Goal: Task Accomplishment & Management: Use online tool/utility

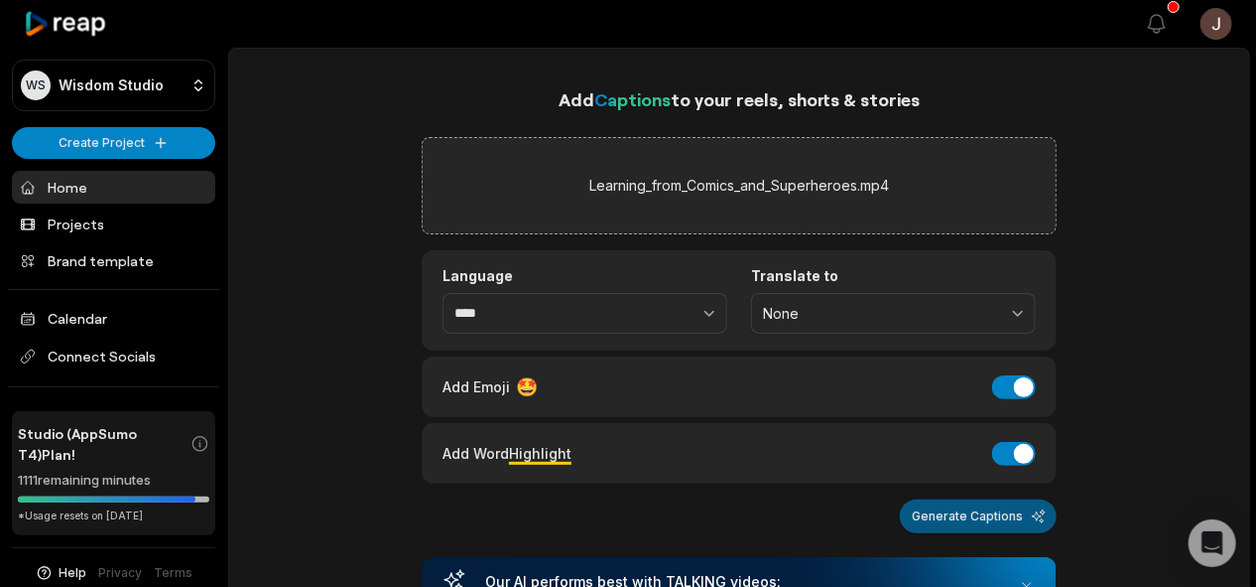
click at [929, 504] on button "Generate Captions" at bounding box center [978, 516] width 157 height 34
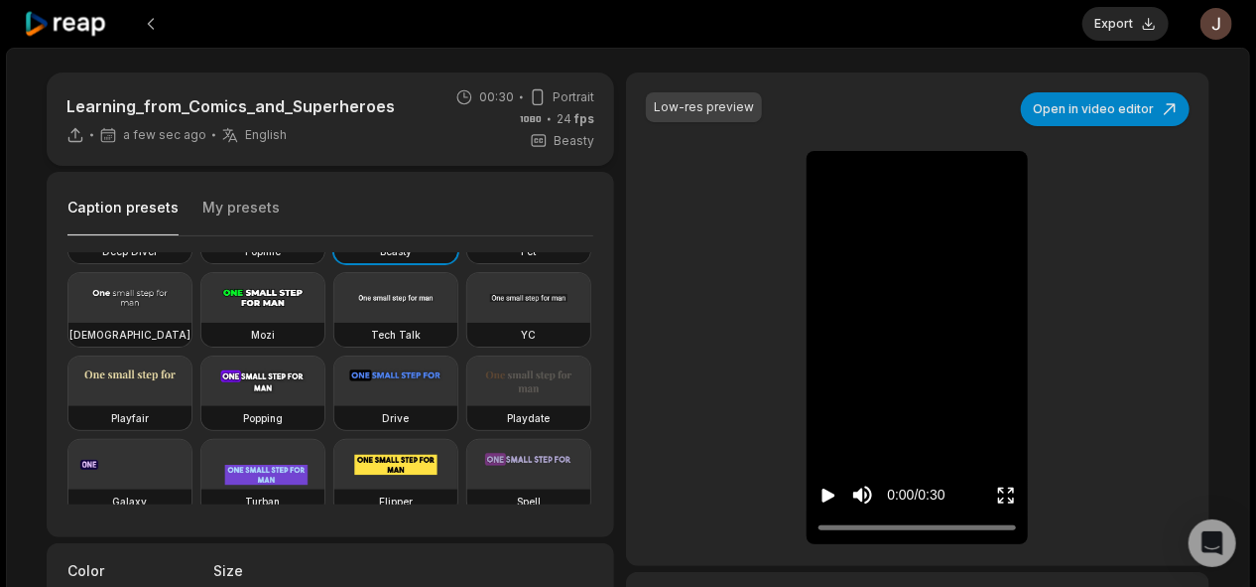
scroll to position [92, 0]
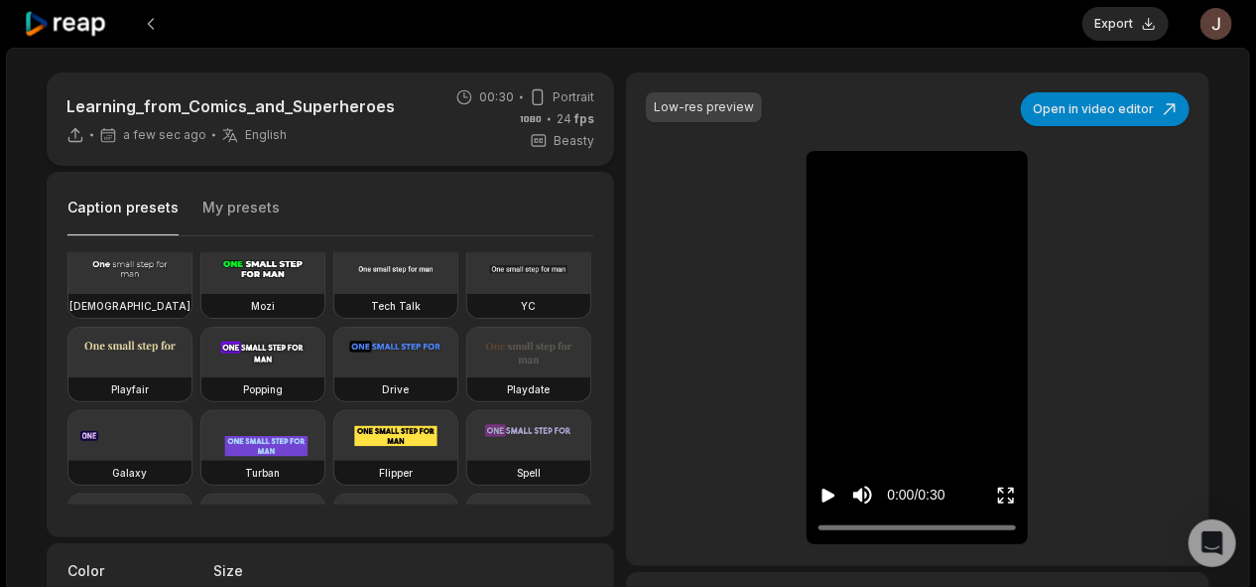
click at [201, 377] on video at bounding box center [262, 353] width 123 height 50
type input "**"
click at [1125, 24] on button "Export" at bounding box center [1126, 24] width 86 height 34
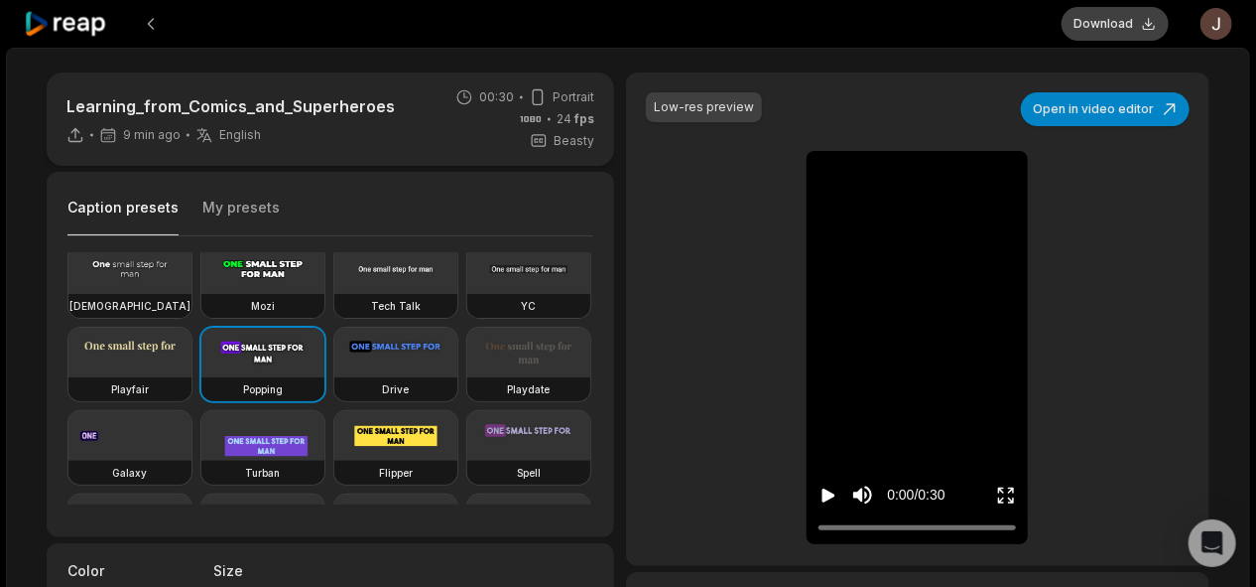
click at [1108, 21] on button "Download" at bounding box center [1115, 24] width 107 height 34
click at [154, 24] on button at bounding box center [151, 24] width 36 height 36
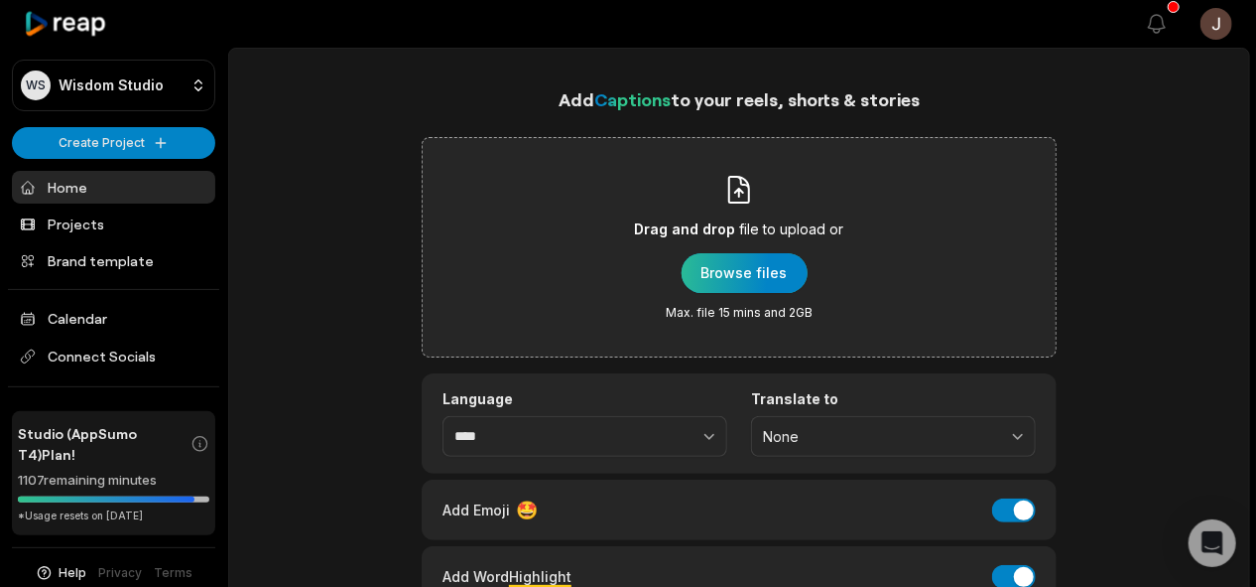
click at [740, 268] on div "button" at bounding box center [745, 273] width 126 height 40
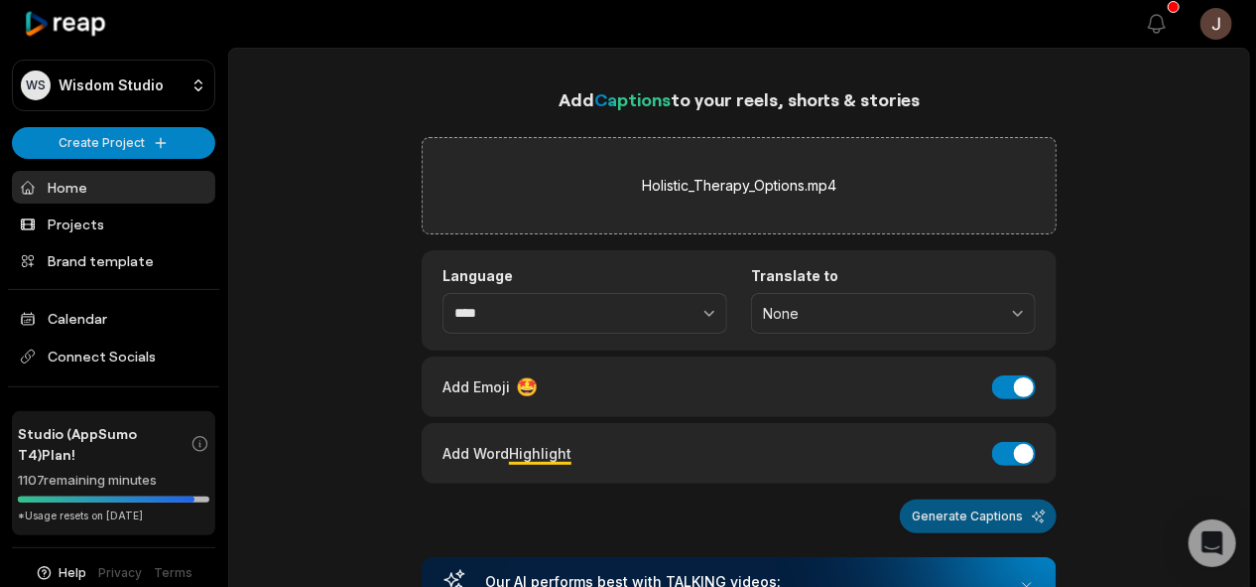
click at [968, 512] on button "Generate Captions" at bounding box center [978, 516] width 157 height 34
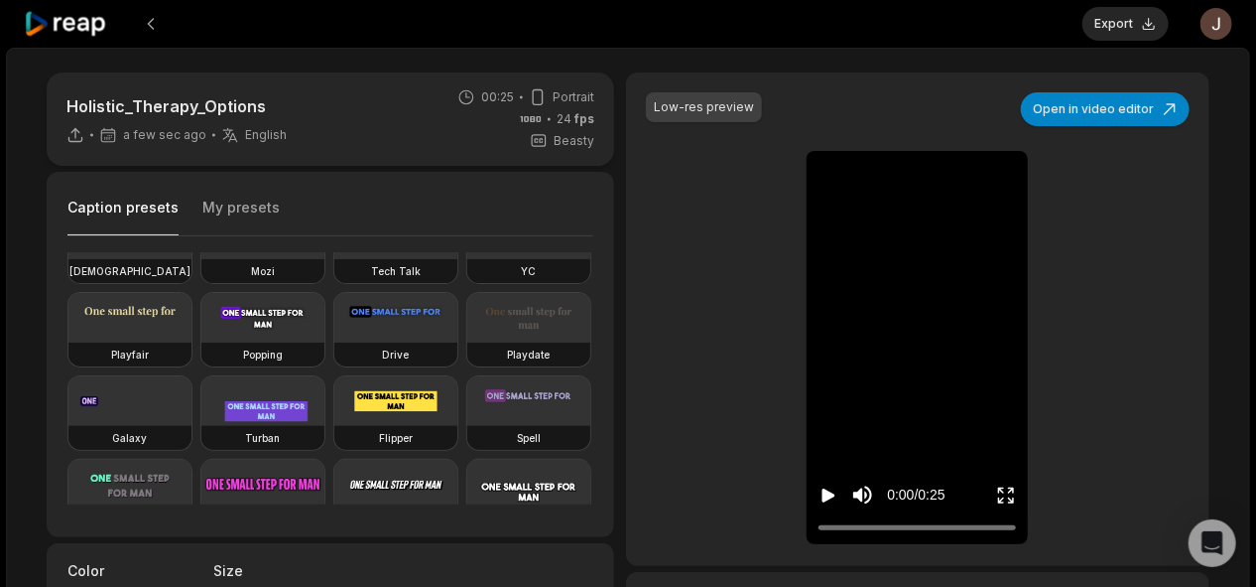
scroll to position [157, 0]
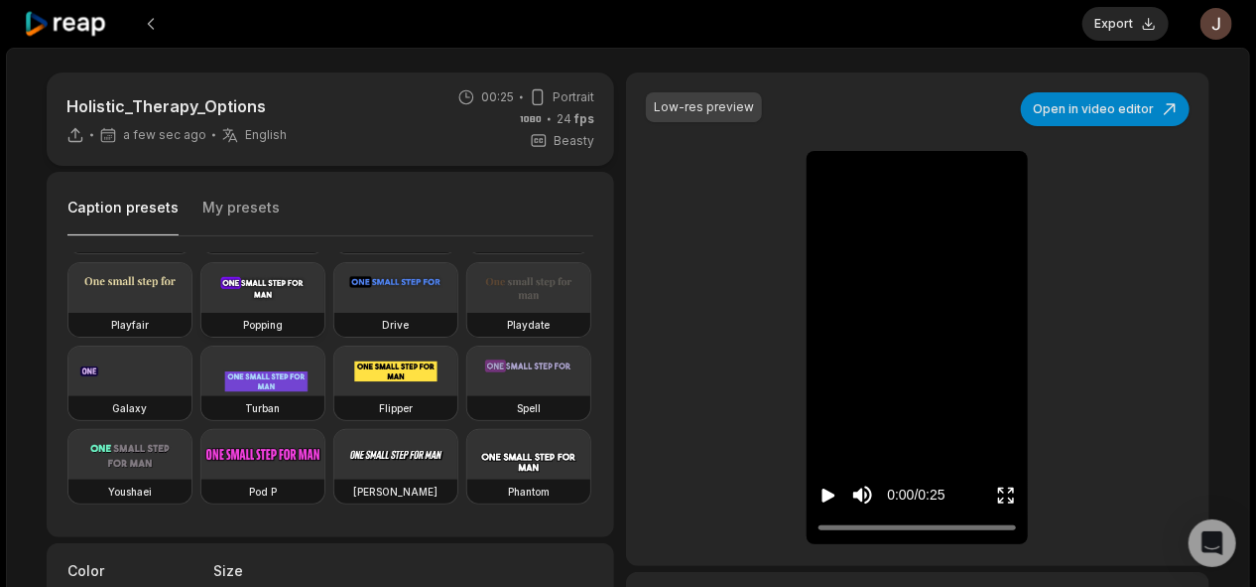
click at [201, 336] on div "Popping" at bounding box center [262, 325] width 123 height 24
type input "**"
click at [1121, 32] on button "Export" at bounding box center [1126, 24] width 86 height 34
click at [1131, 25] on button "Download" at bounding box center [1115, 24] width 107 height 34
click at [162, 14] on button at bounding box center [151, 24] width 36 height 36
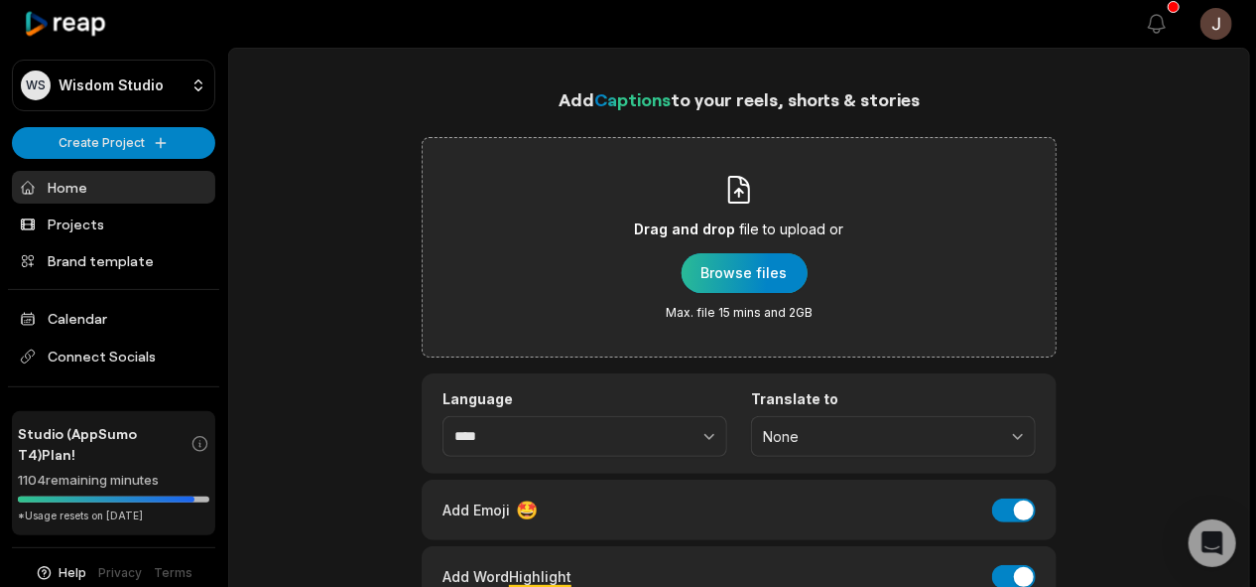
click at [738, 263] on div "button" at bounding box center [745, 273] width 126 height 40
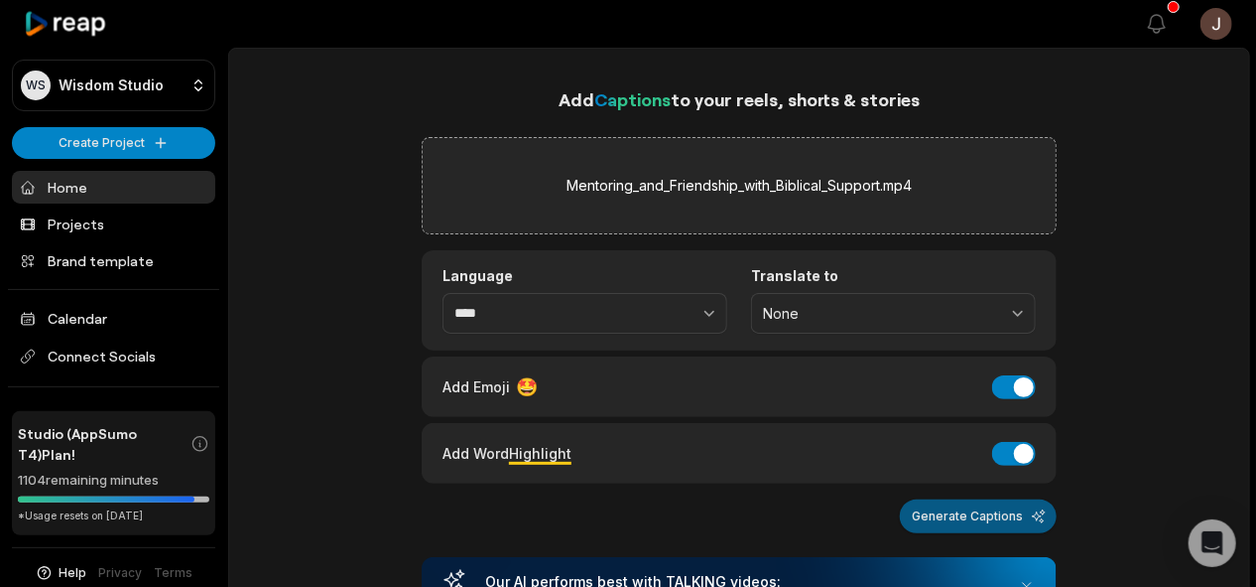
click at [987, 512] on button "Generate Captions" at bounding box center [978, 516] width 157 height 34
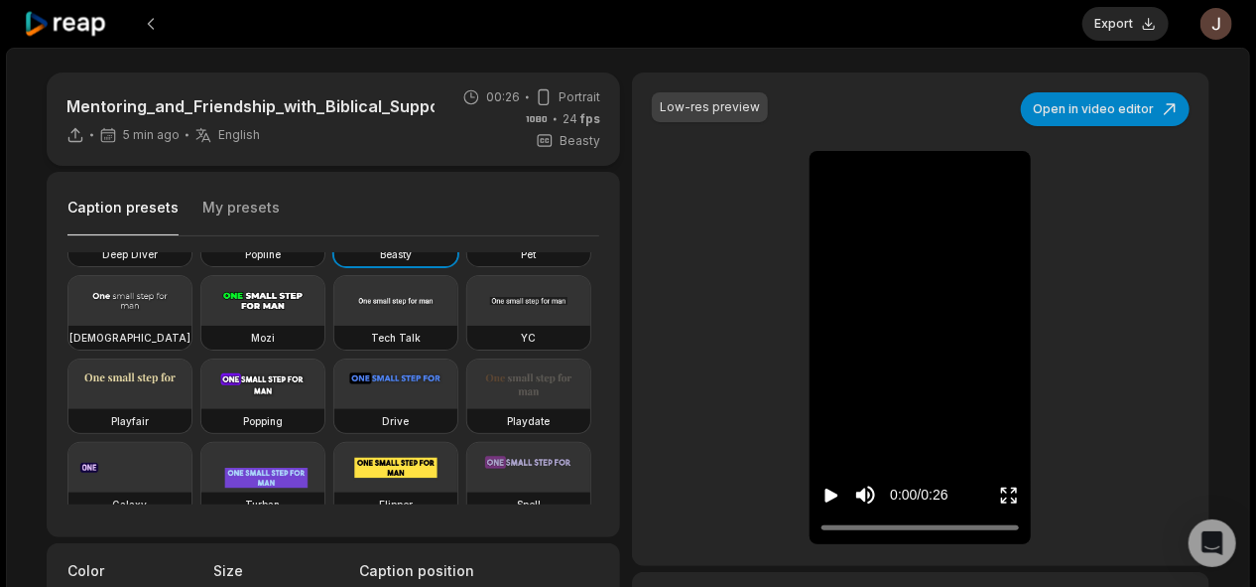
scroll to position [66, 0]
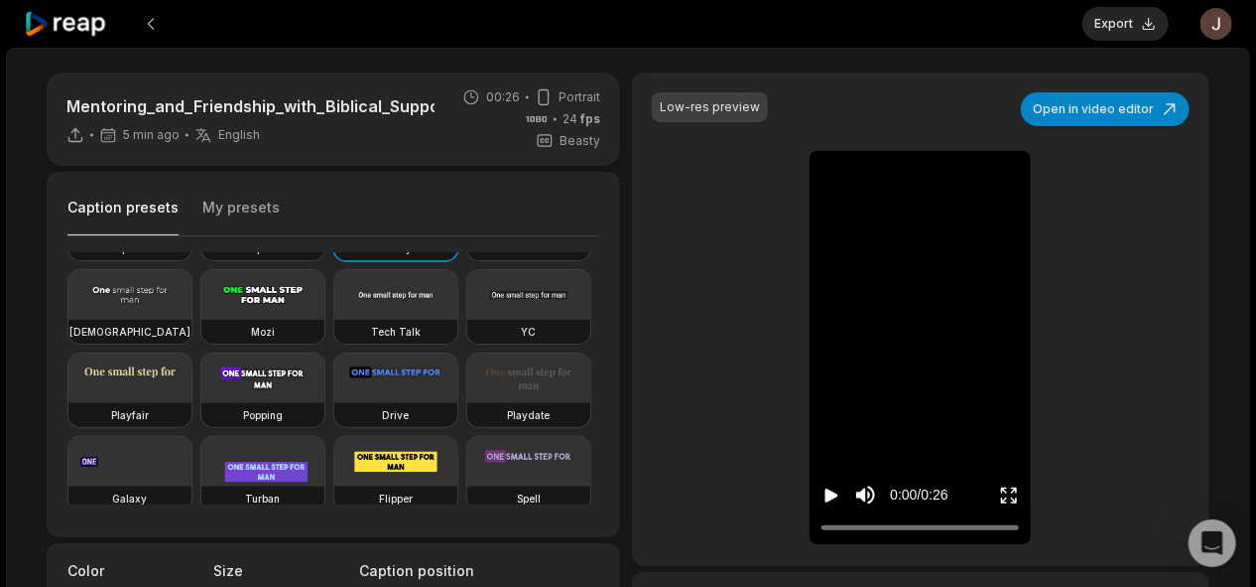
click at [201, 427] on div "Popping" at bounding box center [262, 415] width 123 height 24
type input "**"
click at [1120, 21] on button "Export" at bounding box center [1126, 24] width 86 height 34
click at [1096, 25] on button "Download" at bounding box center [1115, 24] width 107 height 34
click at [148, 14] on button at bounding box center [151, 24] width 36 height 36
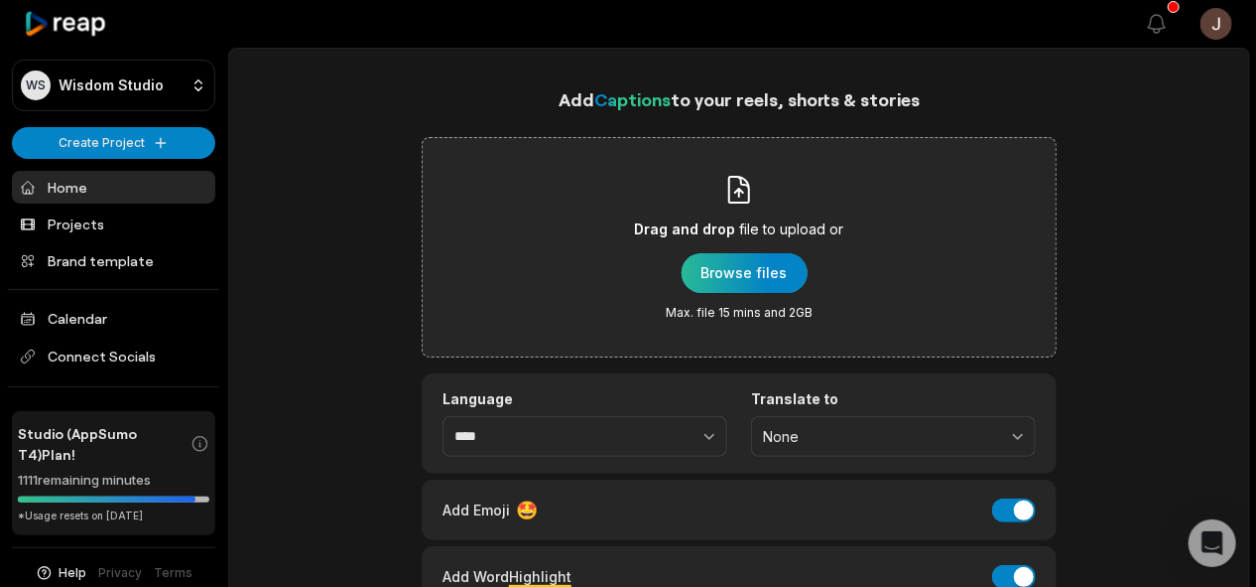
click at [727, 270] on div "button" at bounding box center [745, 273] width 126 height 40
click at [711, 274] on div "button" at bounding box center [745, 273] width 126 height 40
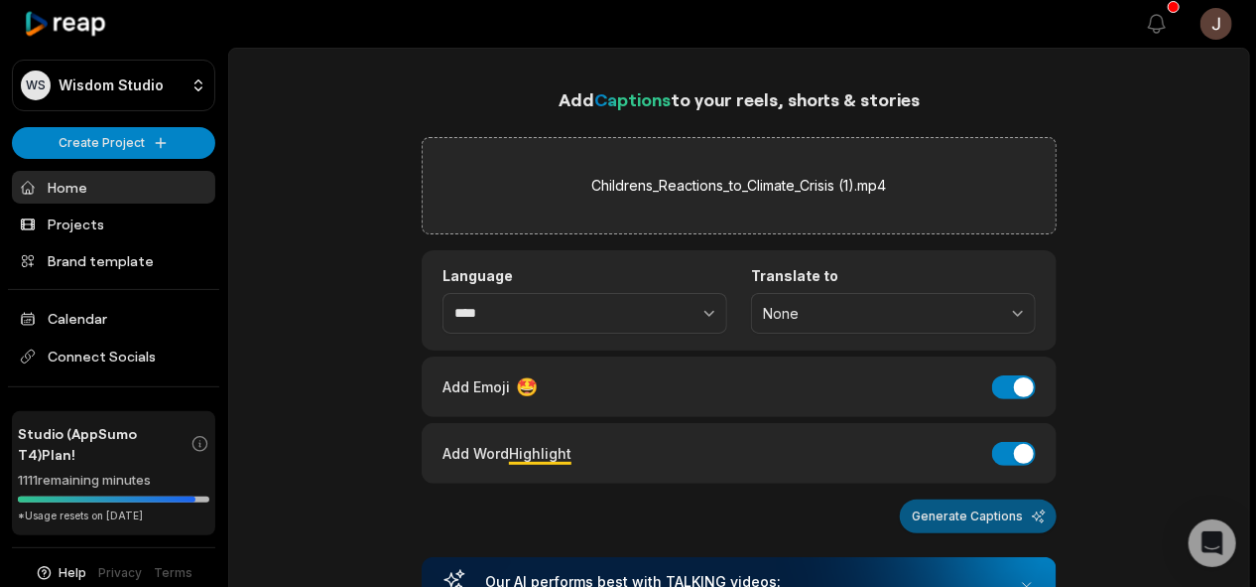
click at [941, 504] on button "Generate Captions" at bounding box center [978, 516] width 157 height 34
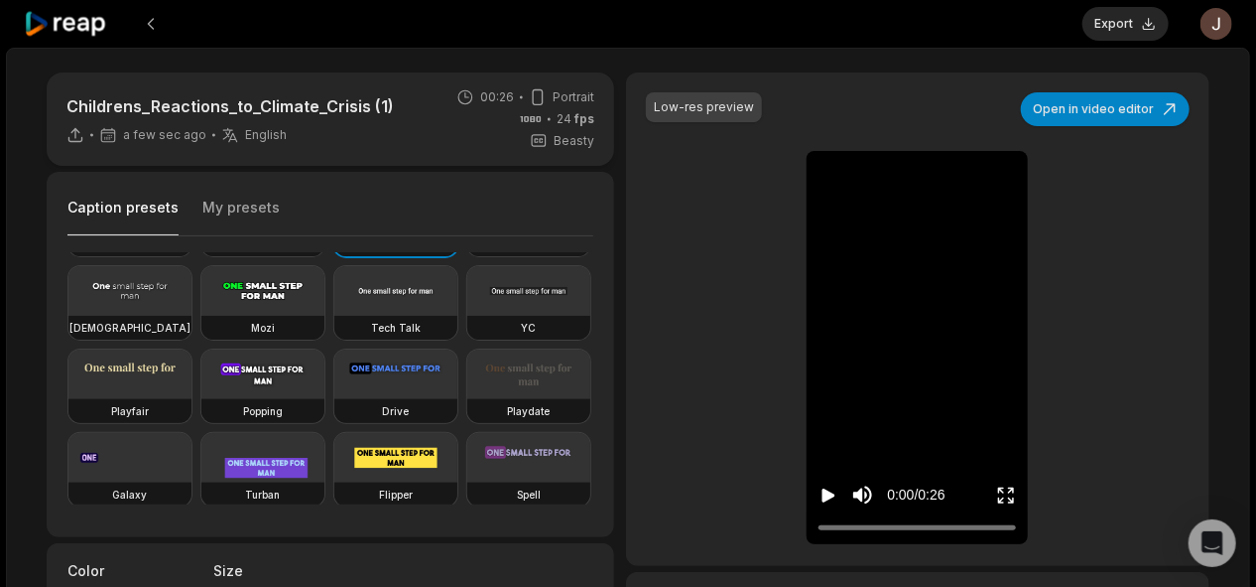
scroll to position [73, 0]
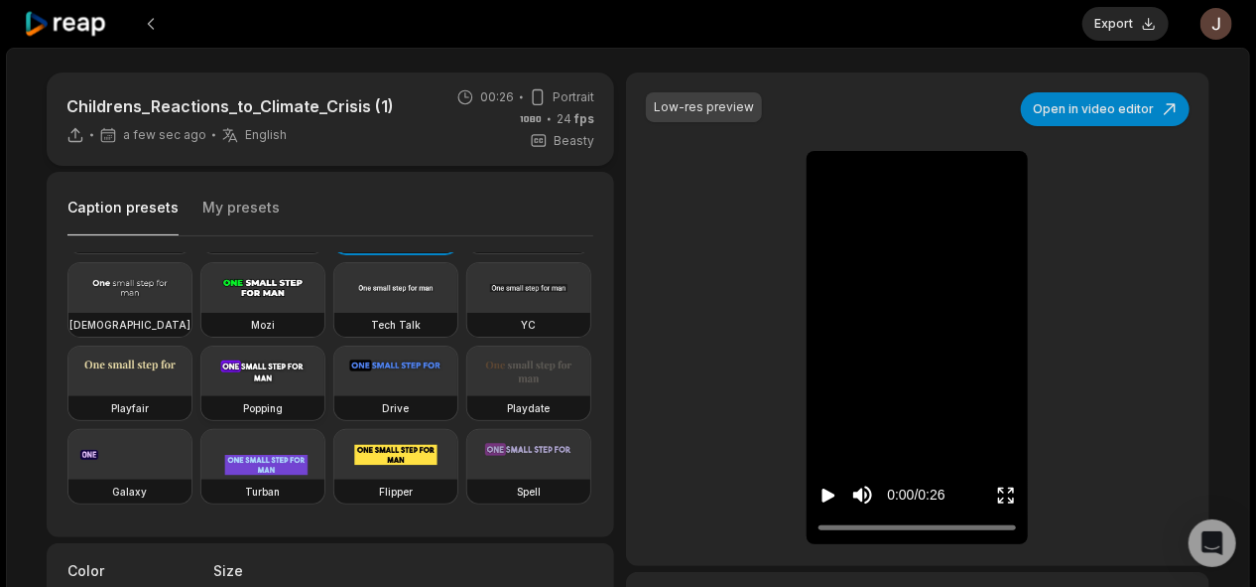
click at [243, 416] on h3 "Popping" at bounding box center [263, 408] width 40 height 16
type input "**"
click at [1129, 26] on button "Export" at bounding box center [1126, 24] width 86 height 34
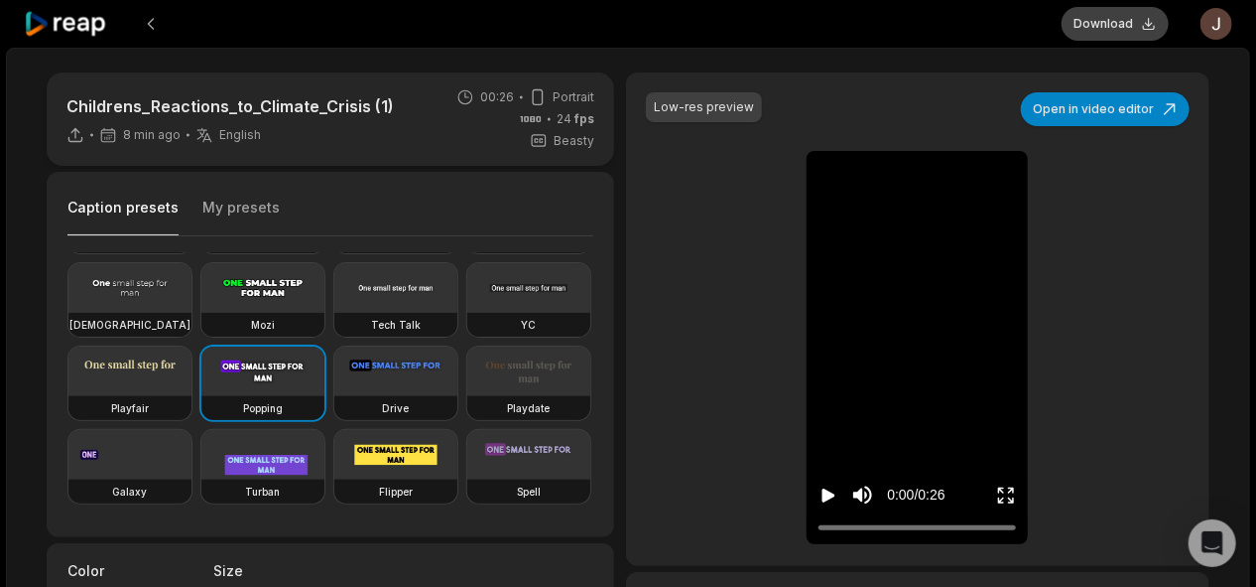
click at [1096, 27] on button "Download" at bounding box center [1115, 24] width 107 height 34
click at [145, 20] on button at bounding box center [151, 24] width 36 height 36
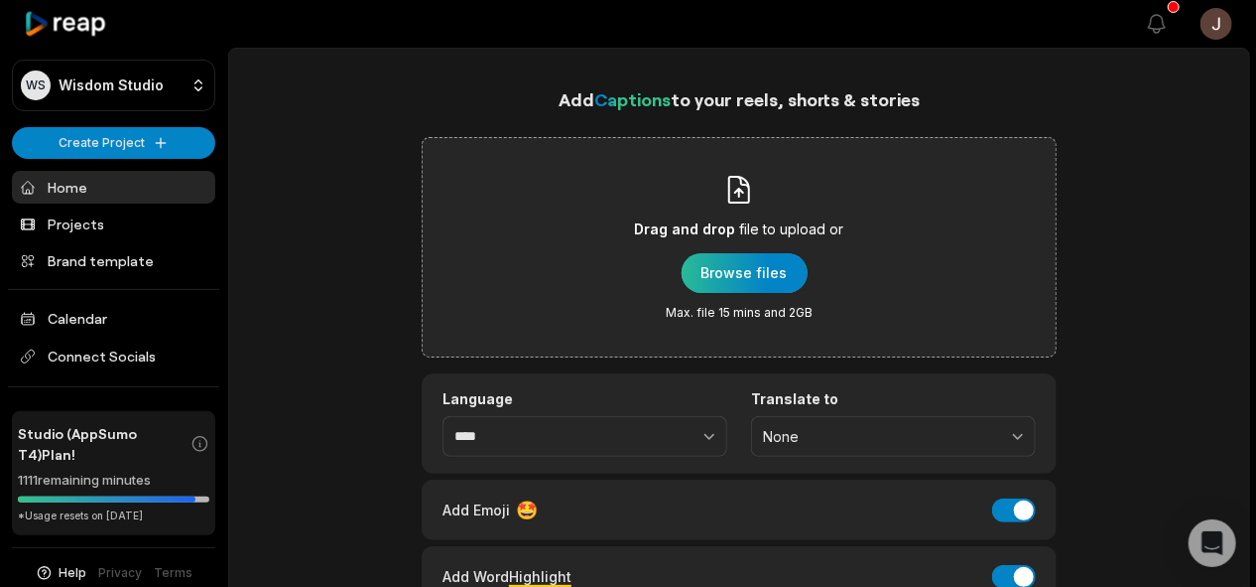
click at [754, 283] on div "button" at bounding box center [745, 273] width 126 height 40
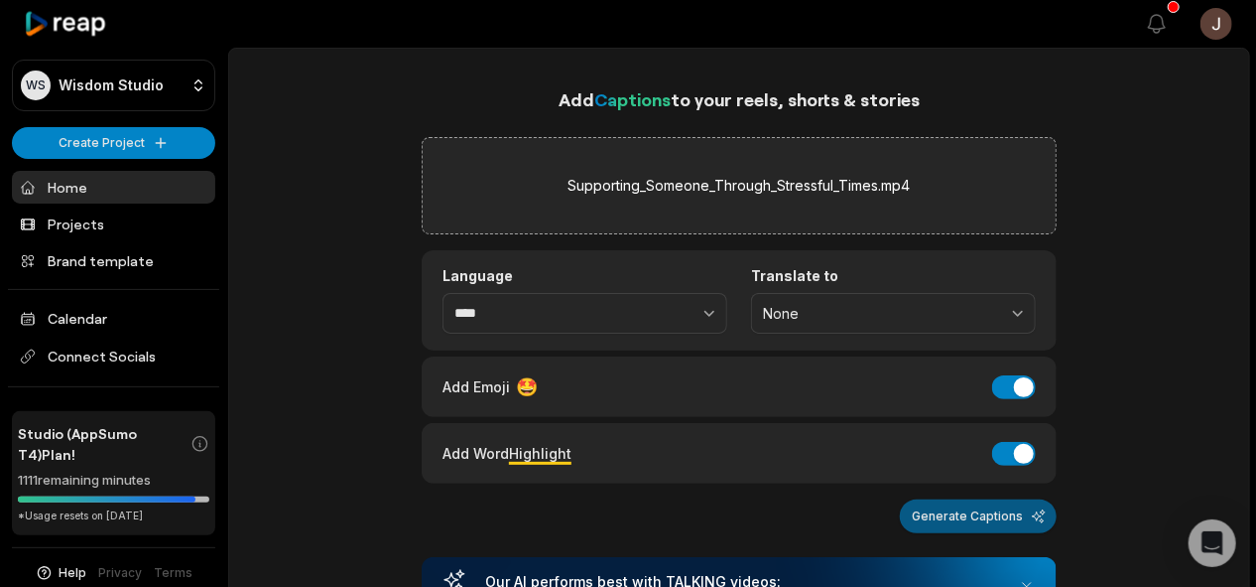
click at [960, 519] on button "Generate Captions" at bounding box center [978, 516] width 157 height 34
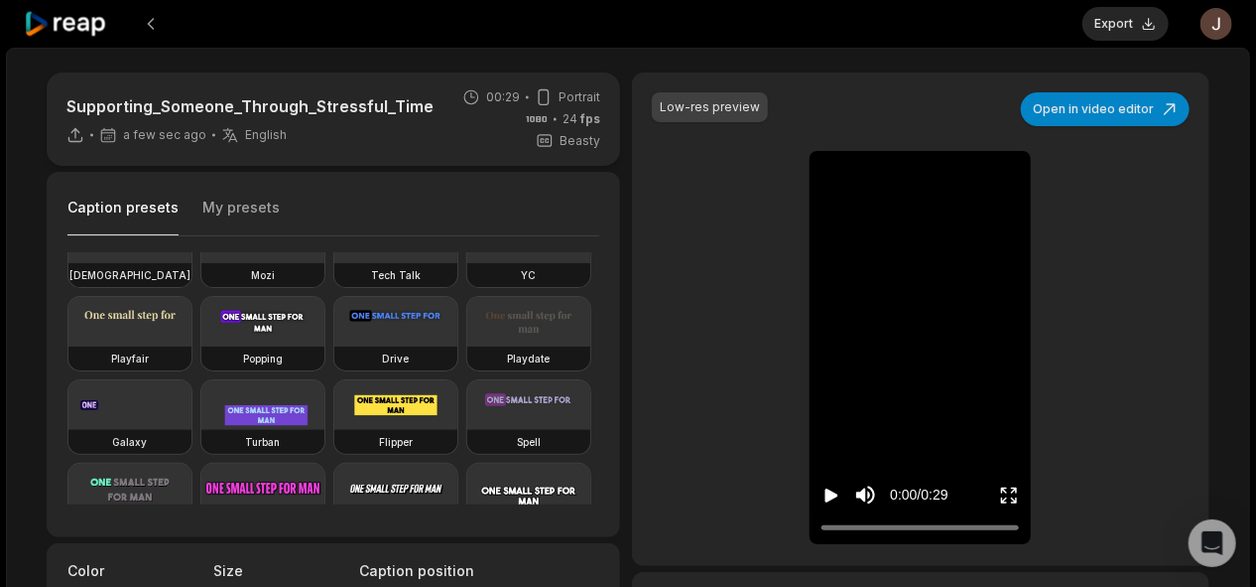
scroll to position [134, 0]
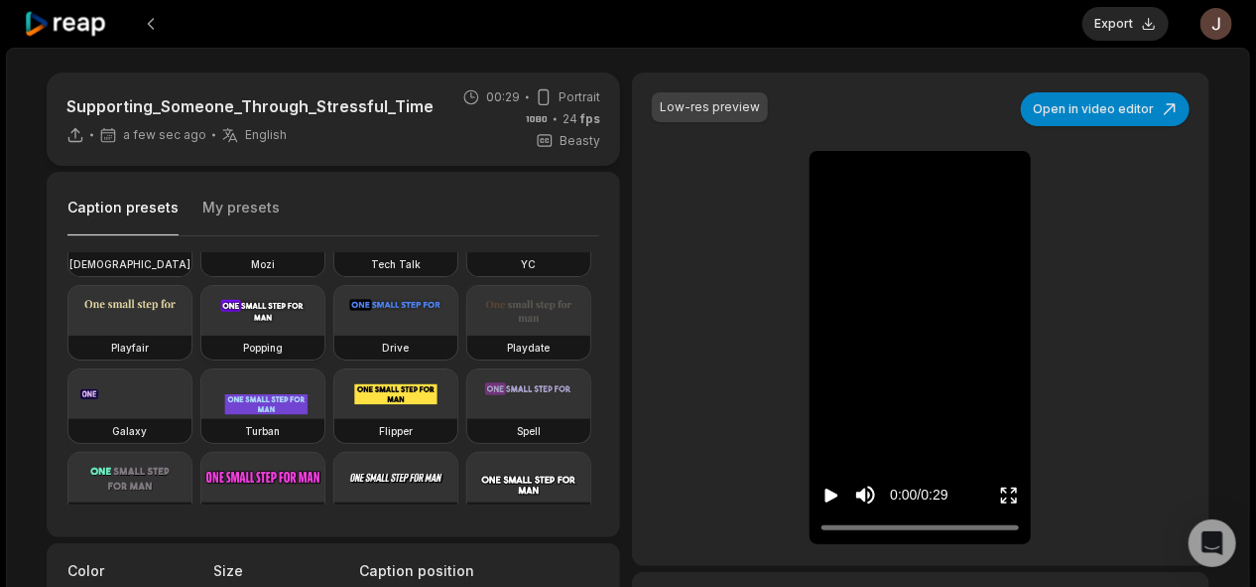
click at [201, 335] on video at bounding box center [262, 311] width 123 height 50
type input "**"
click at [1112, 27] on button "Export" at bounding box center [1126, 24] width 86 height 34
click at [1119, 17] on button "Download" at bounding box center [1115, 24] width 107 height 34
click at [147, 22] on button at bounding box center [151, 24] width 36 height 36
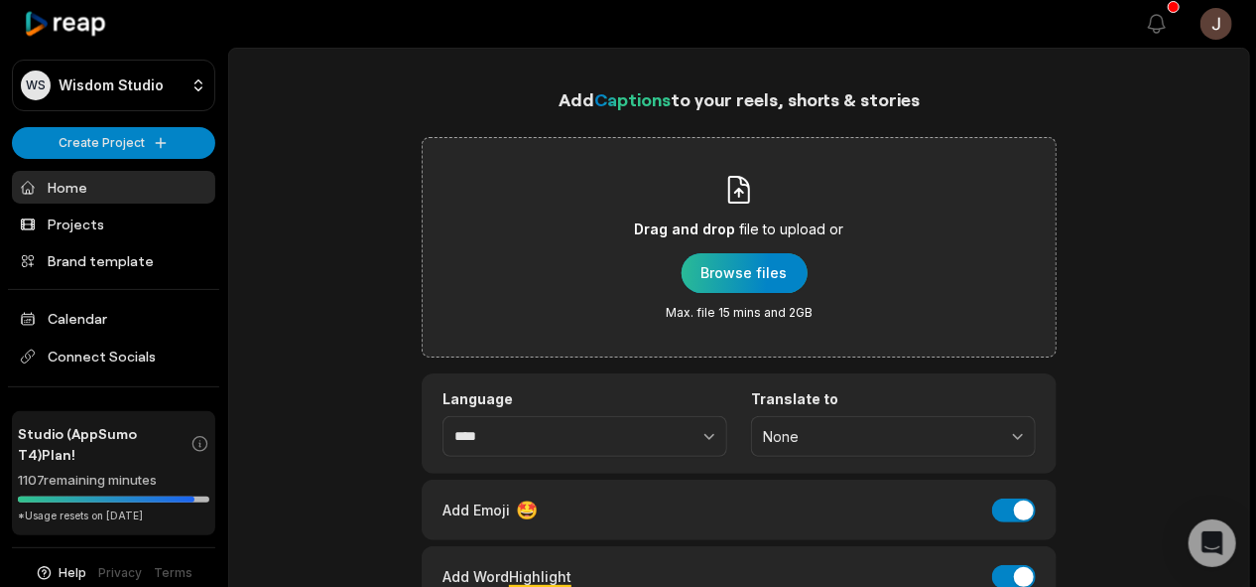
click at [726, 286] on div "button" at bounding box center [745, 273] width 126 height 40
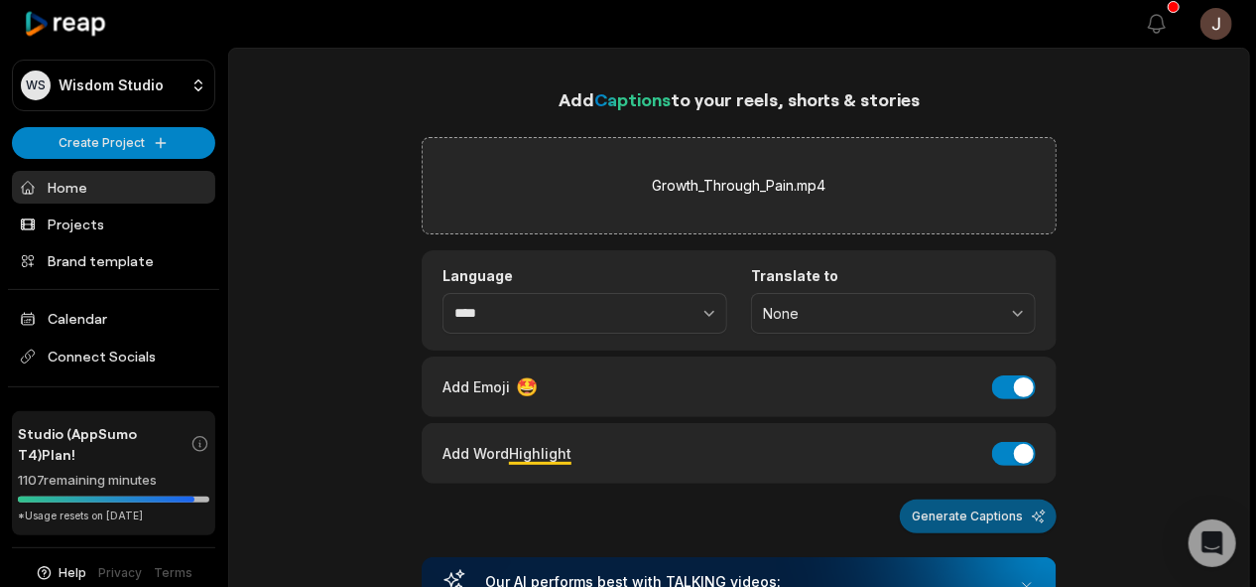
click at [998, 514] on button "Generate Captions" at bounding box center [978, 516] width 157 height 34
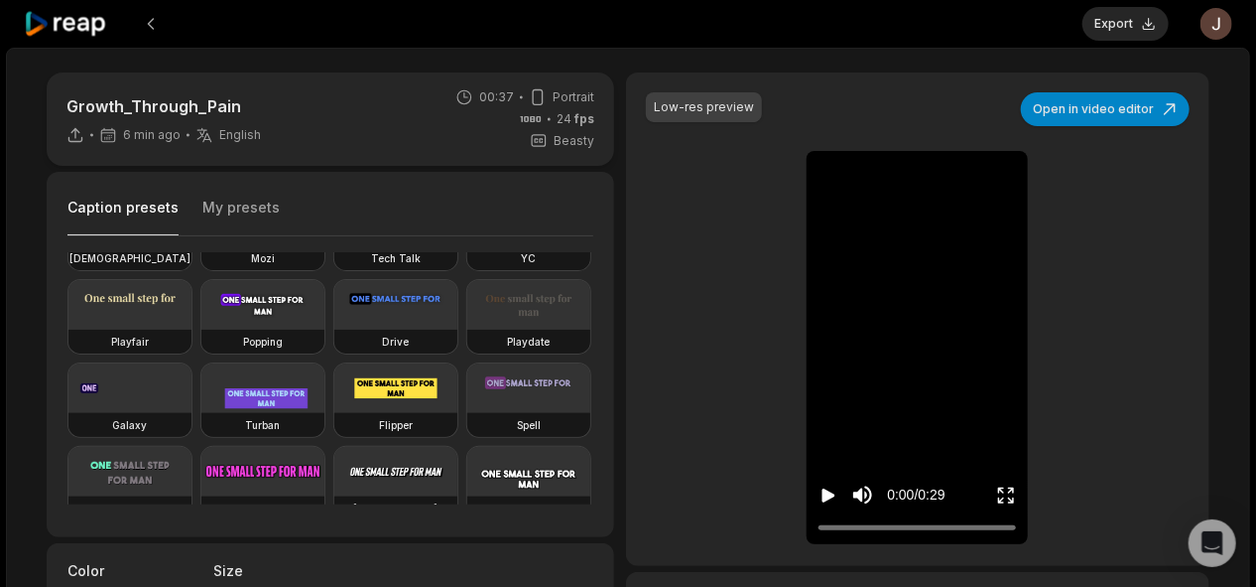
scroll to position [148, 0]
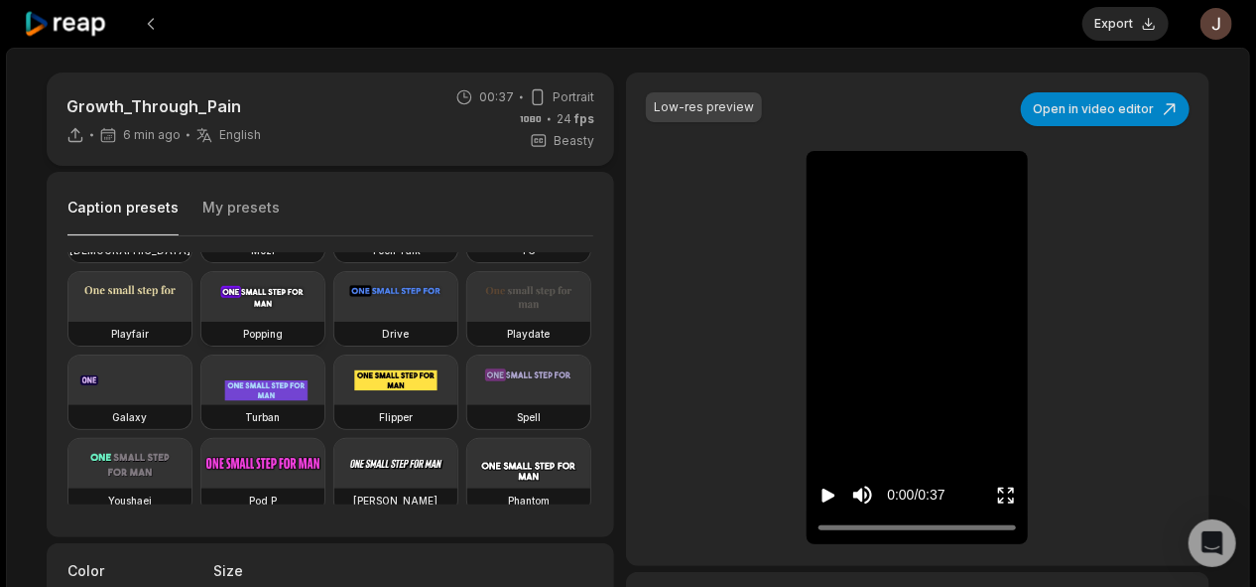
click at [201, 322] on video at bounding box center [262, 297] width 123 height 50
type input "**"
click at [1135, 17] on button "Export" at bounding box center [1126, 24] width 86 height 34
click at [1138, 28] on button "Download" at bounding box center [1115, 24] width 107 height 34
click at [148, 28] on button at bounding box center [151, 24] width 36 height 36
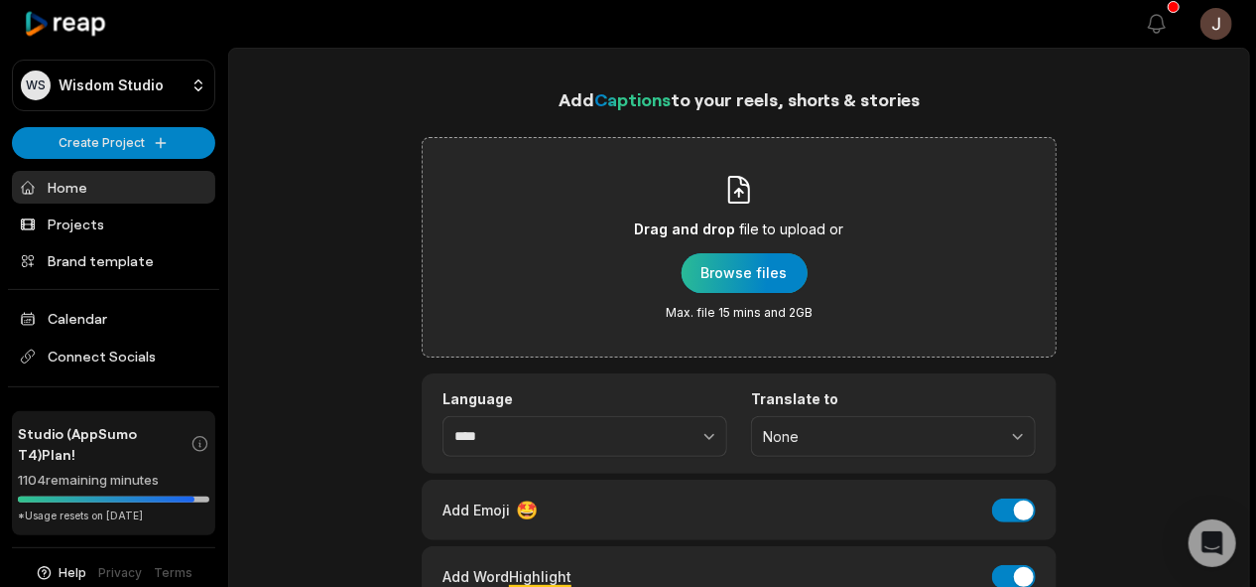
click at [751, 267] on div "button" at bounding box center [745, 273] width 126 height 40
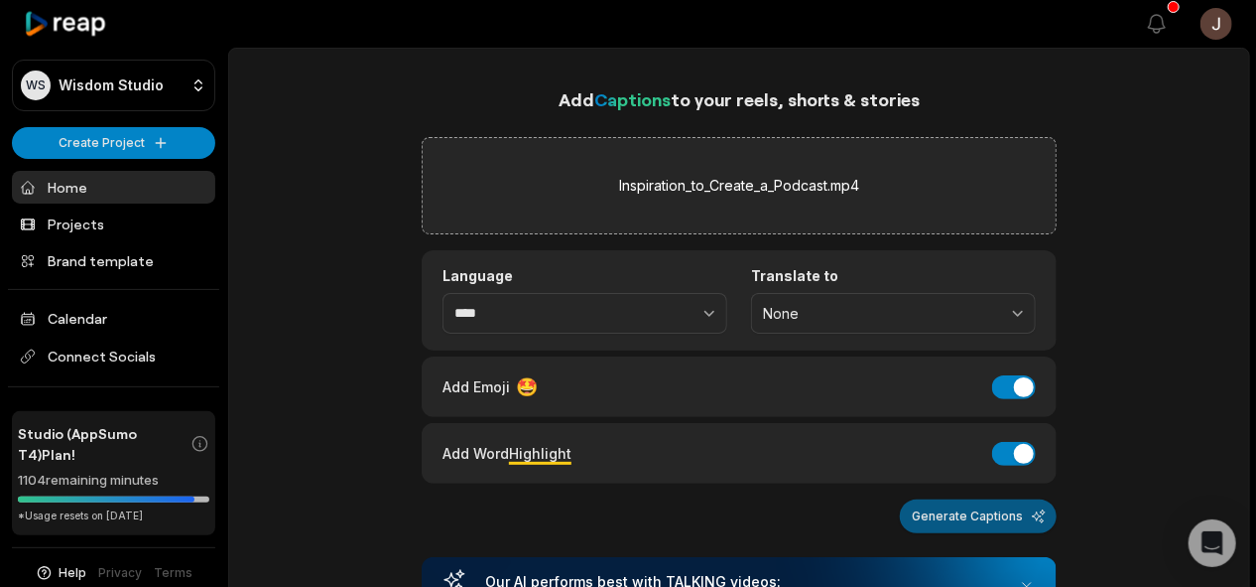
click at [967, 508] on button "Generate Captions" at bounding box center [978, 516] width 157 height 34
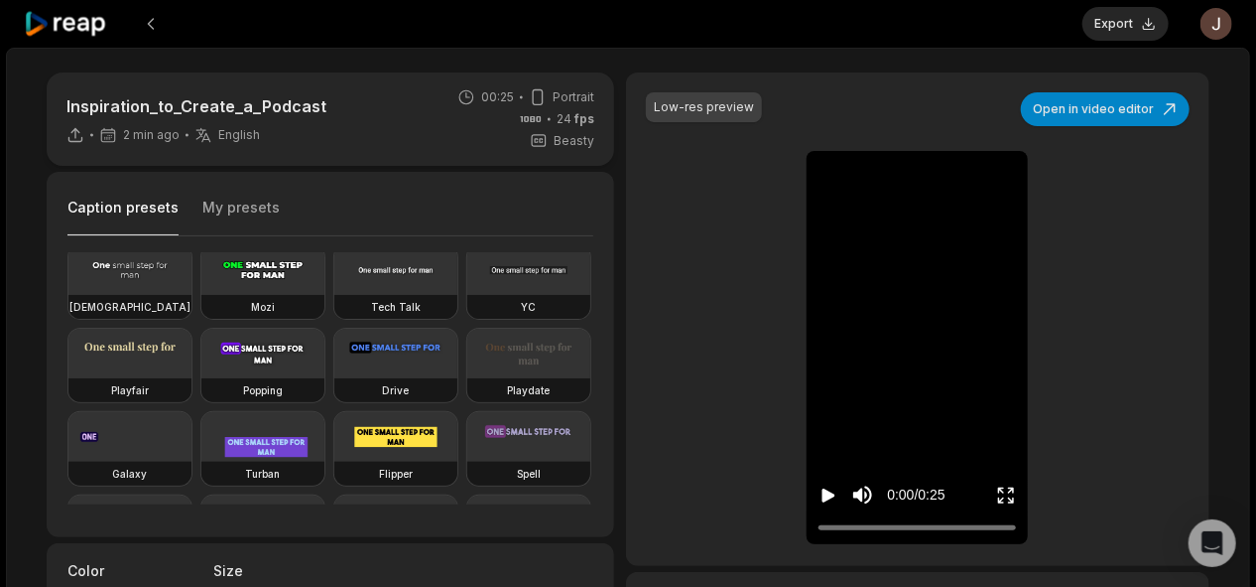
scroll to position [105, 0]
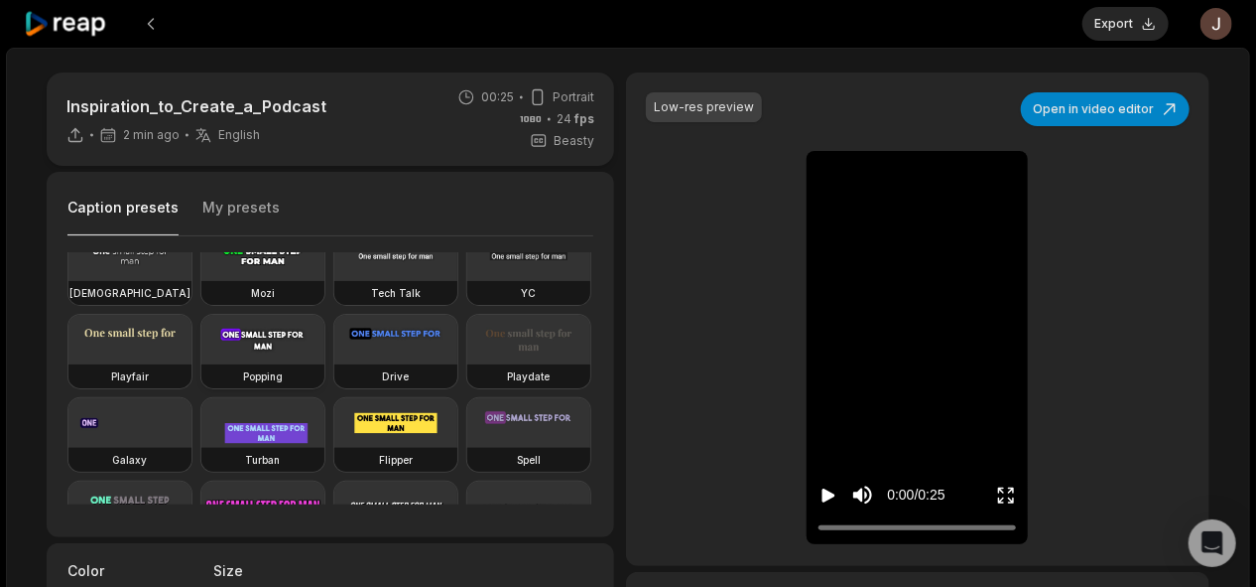
click at [201, 364] on video at bounding box center [262, 340] width 123 height 50
type input "**"
click at [1121, 28] on button "Export" at bounding box center [1126, 24] width 86 height 34
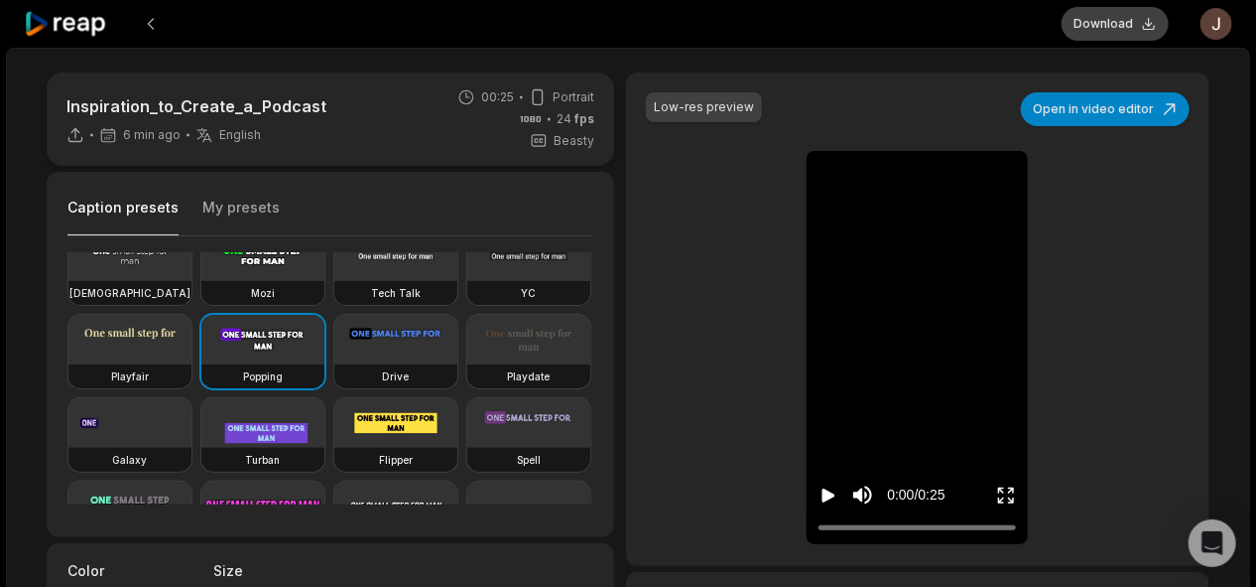
click at [1123, 24] on button "Download" at bounding box center [1115, 24] width 107 height 34
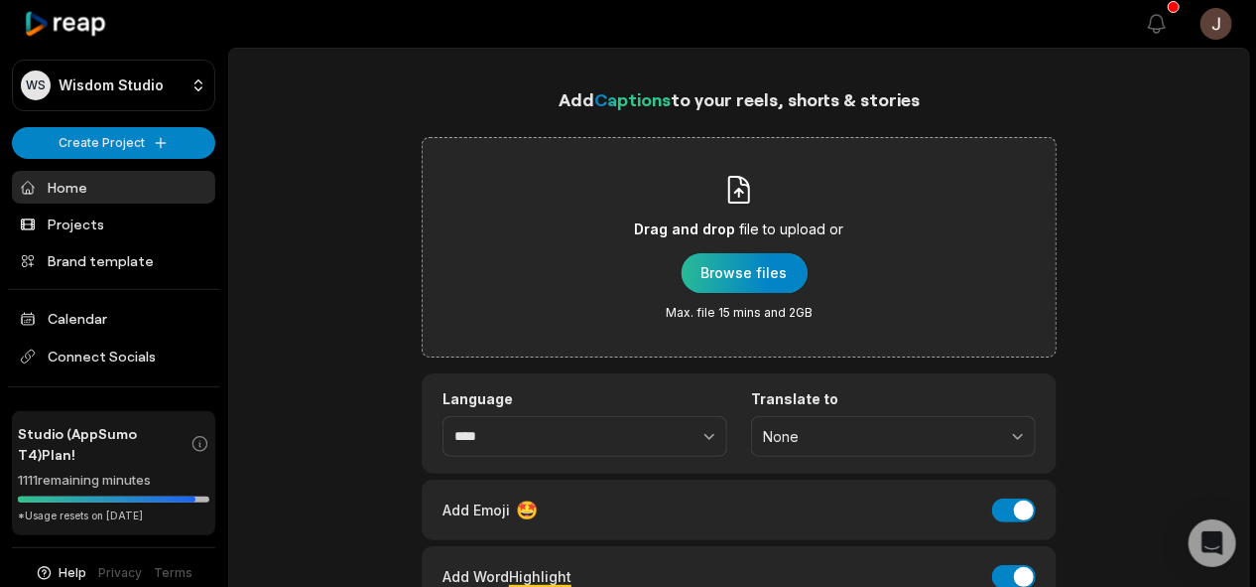
click at [739, 272] on div "button" at bounding box center [745, 273] width 126 height 40
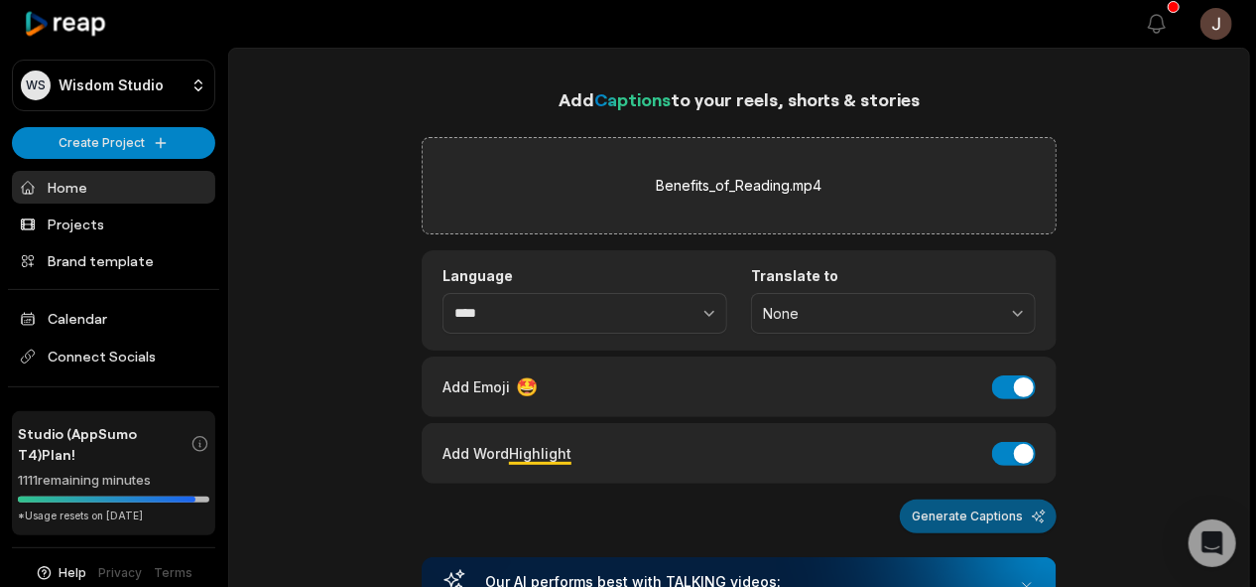
click at [970, 516] on button "Generate Captions" at bounding box center [978, 516] width 157 height 34
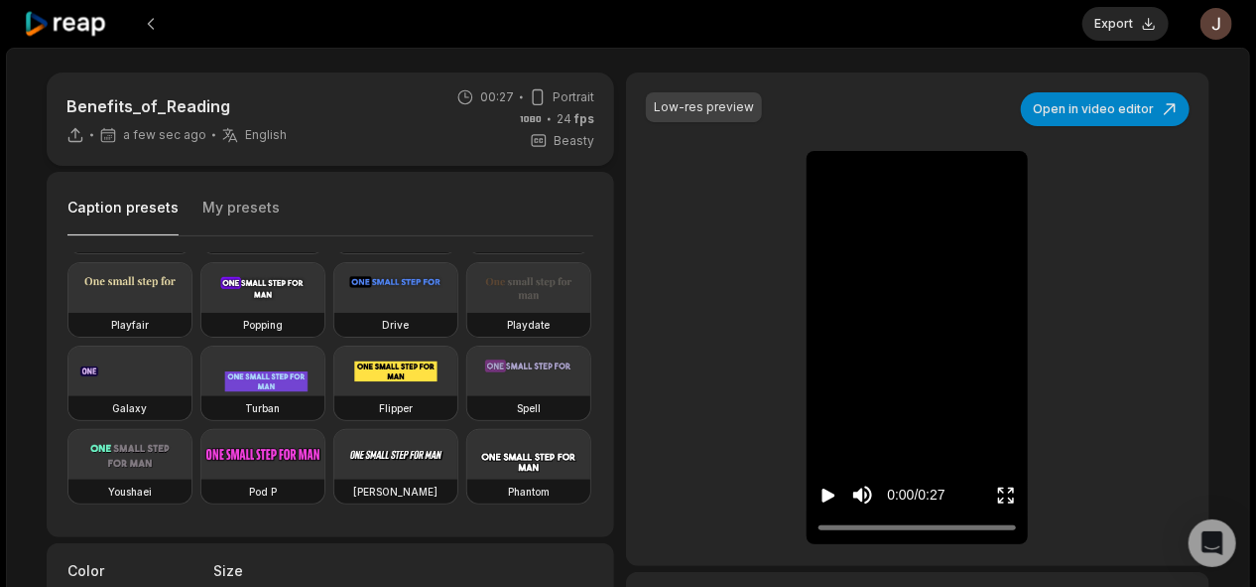
scroll to position [189, 0]
click at [243, 332] on h3 "Popping" at bounding box center [263, 325] width 40 height 16
type input "**"
click at [1124, 30] on button "Export" at bounding box center [1126, 24] width 86 height 34
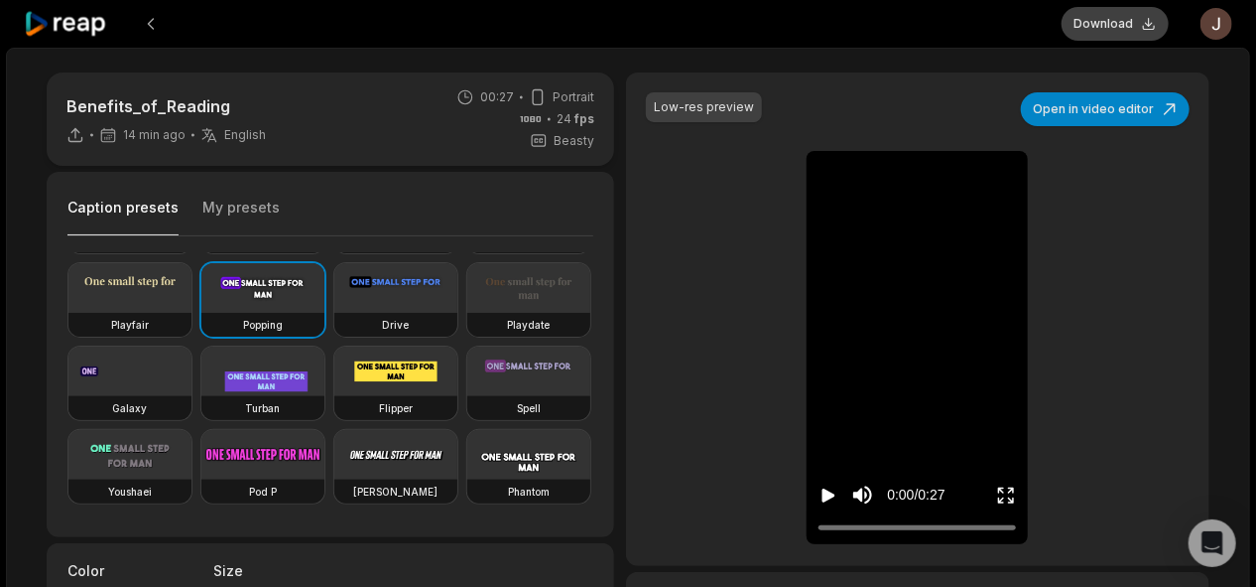
click at [1117, 20] on button "Download" at bounding box center [1115, 24] width 107 height 34
click at [150, 29] on button at bounding box center [151, 24] width 36 height 36
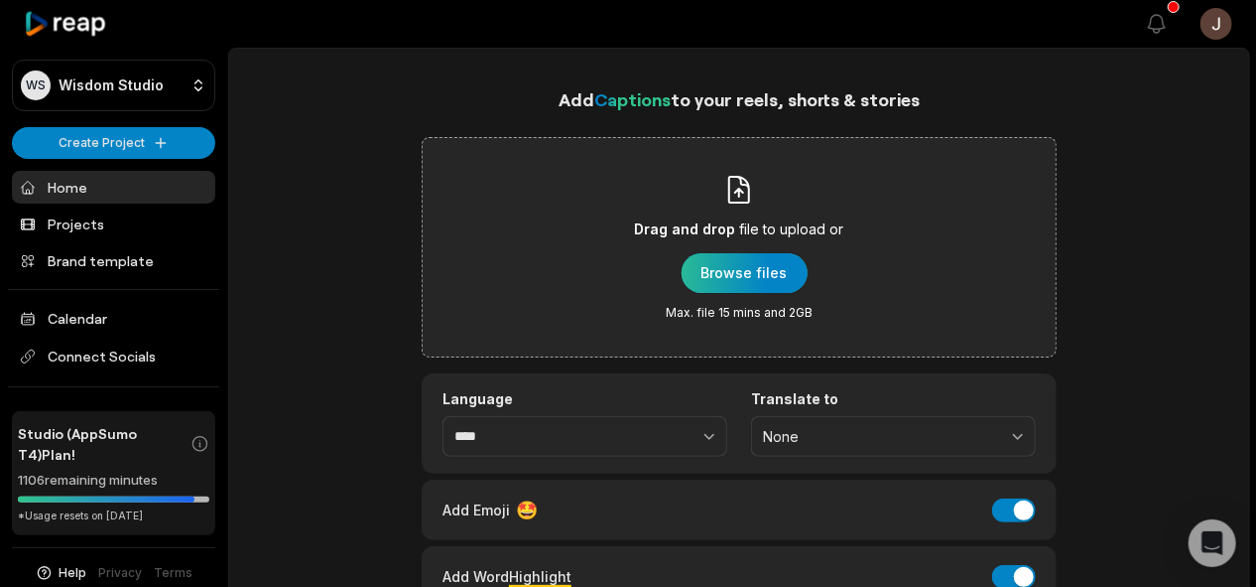
click at [756, 270] on div "button" at bounding box center [745, 273] width 126 height 40
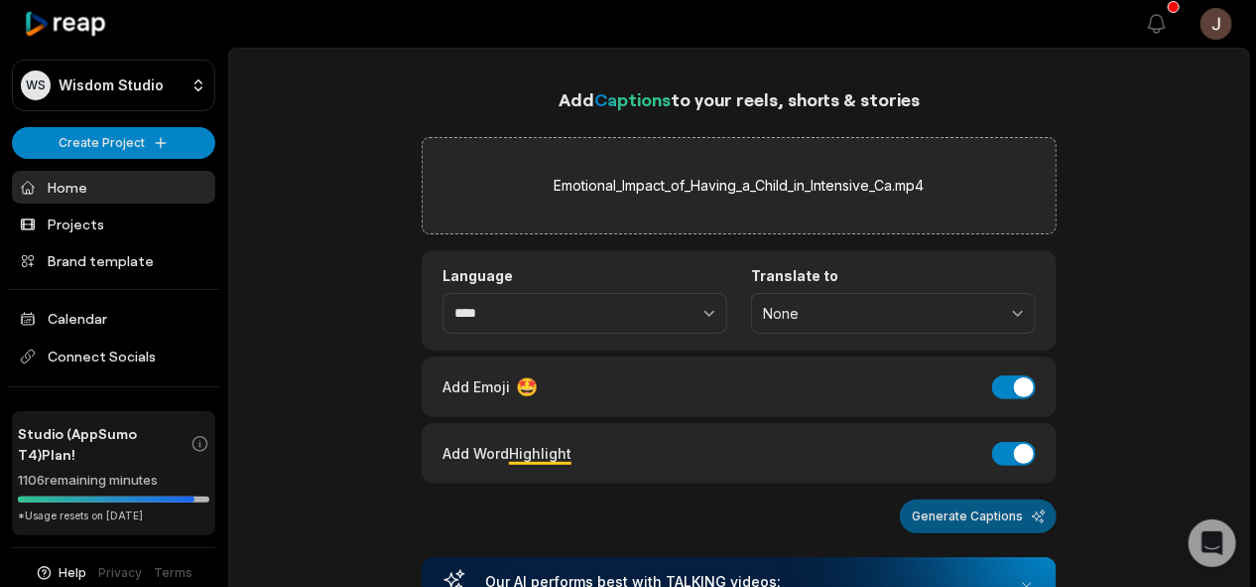
click at [937, 508] on button "Generate Captions" at bounding box center [978, 516] width 157 height 34
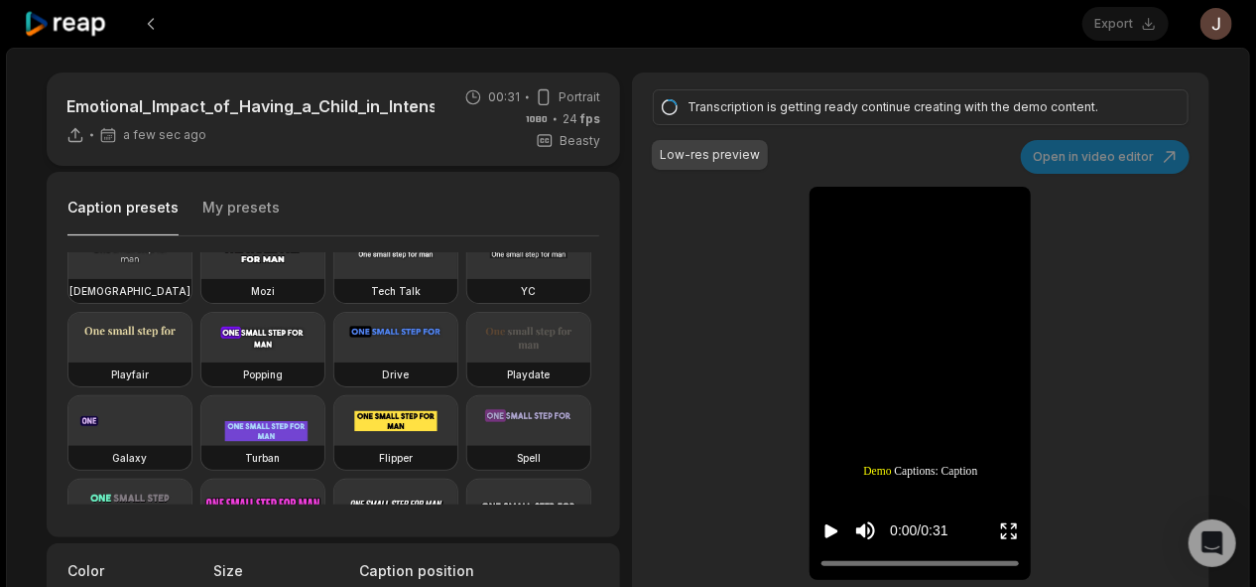
scroll to position [127, 0]
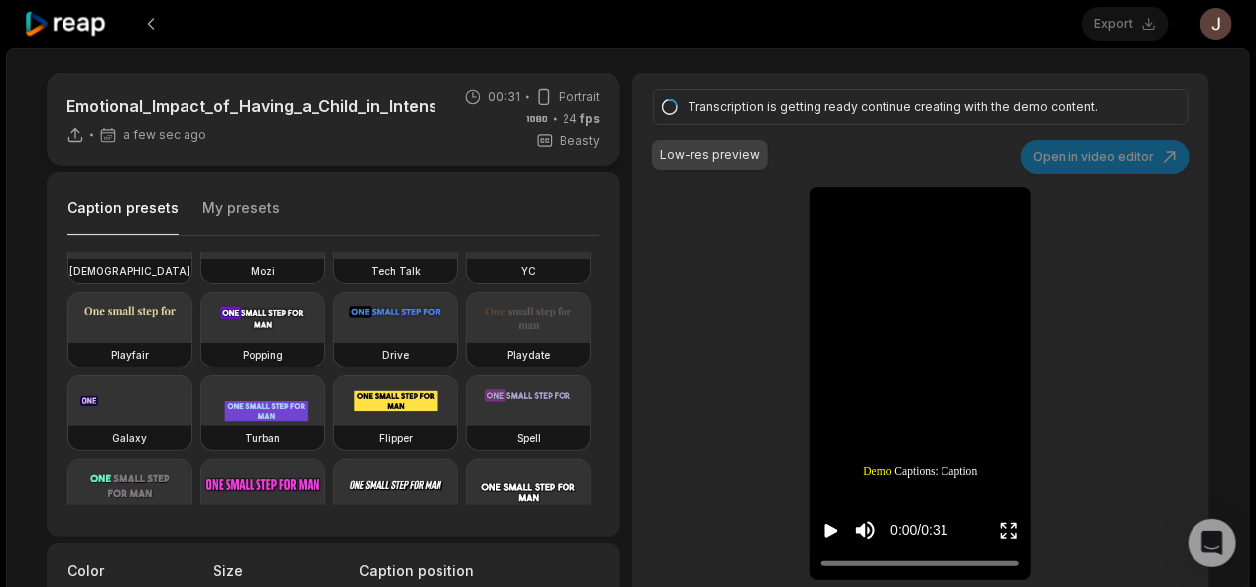
click at [243, 362] on h3 "Popping" at bounding box center [263, 354] width 40 height 16
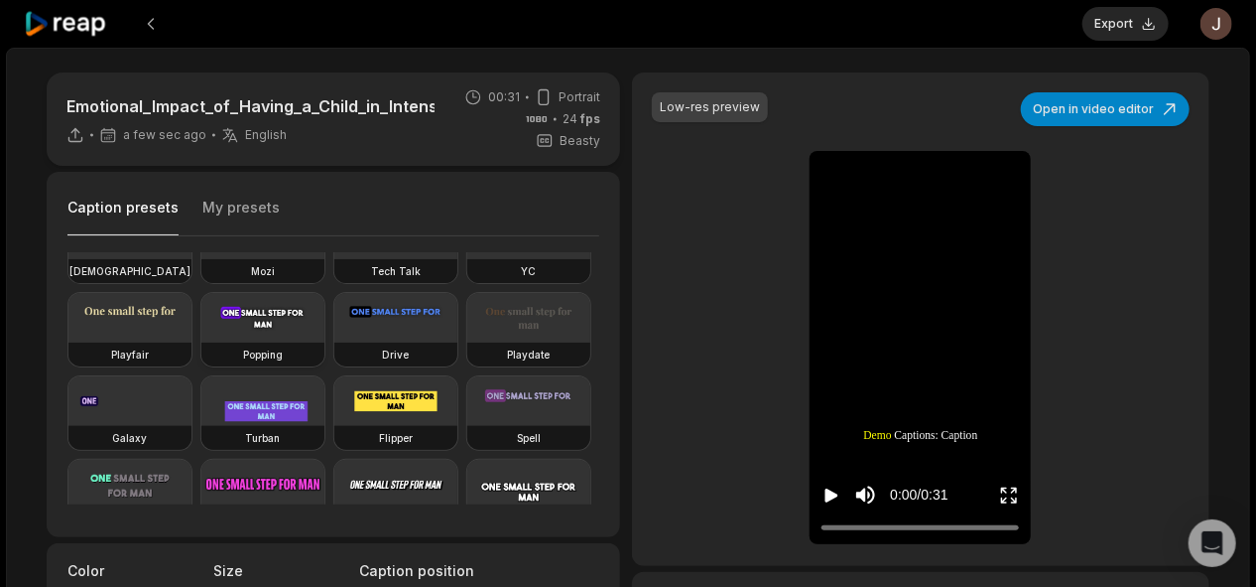
click at [201, 342] on video at bounding box center [262, 318] width 123 height 50
type input "**"
click at [1128, 24] on button "Export" at bounding box center [1126, 24] width 86 height 34
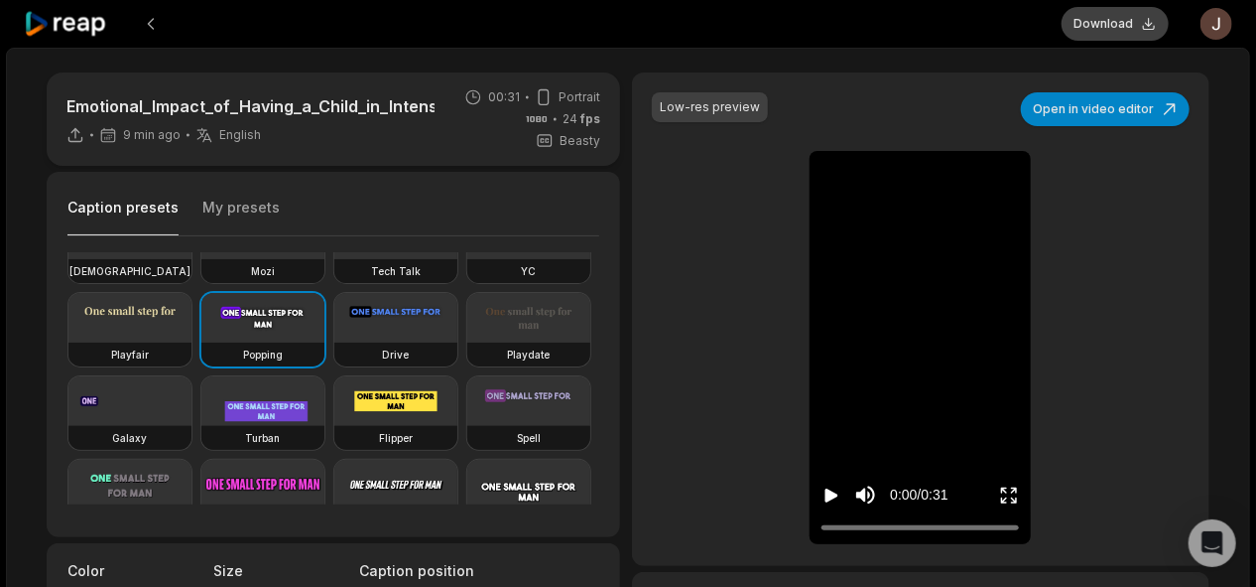
click at [1107, 28] on button "Download" at bounding box center [1115, 24] width 107 height 34
click at [733, 41] on div at bounding box center [543, 24] width 1038 height 48
click at [154, 22] on button at bounding box center [151, 24] width 36 height 36
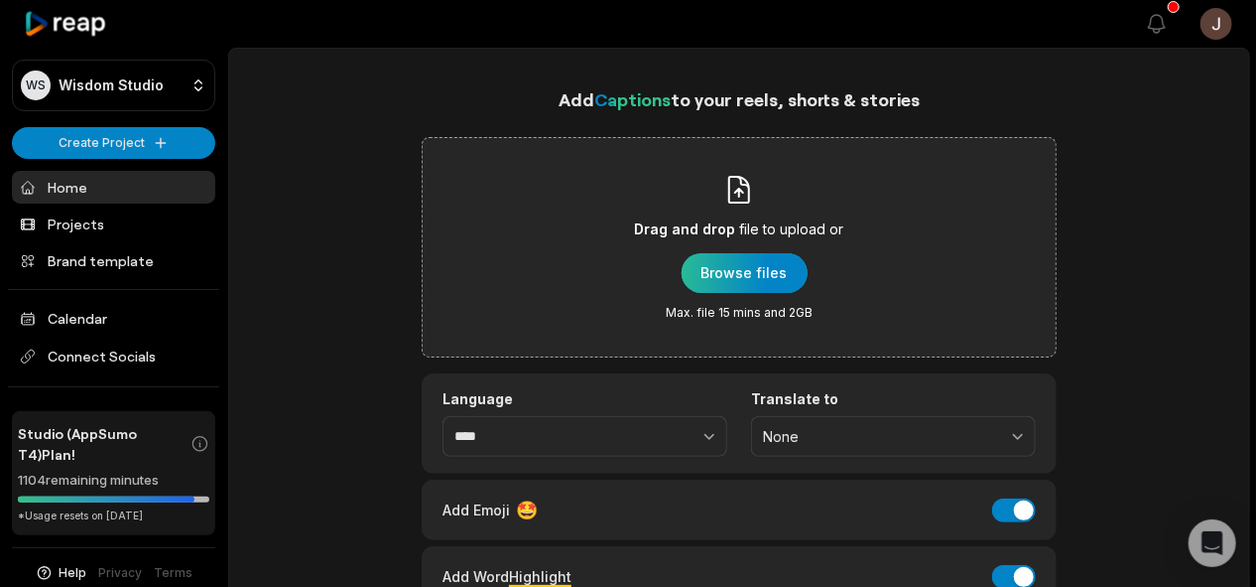
click at [742, 263] on div "button" at bounding box center [745, 273] width 126 height 40
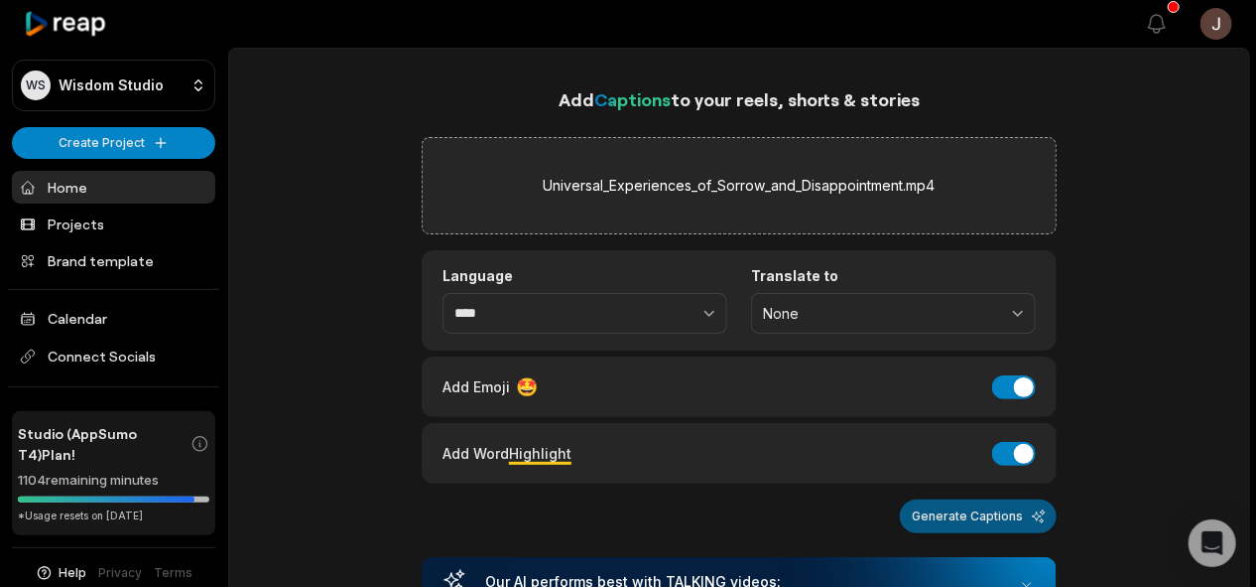
click at [1016, 502] on button "Generate Captions" at bounding box center [978, 516] width 157 height 34
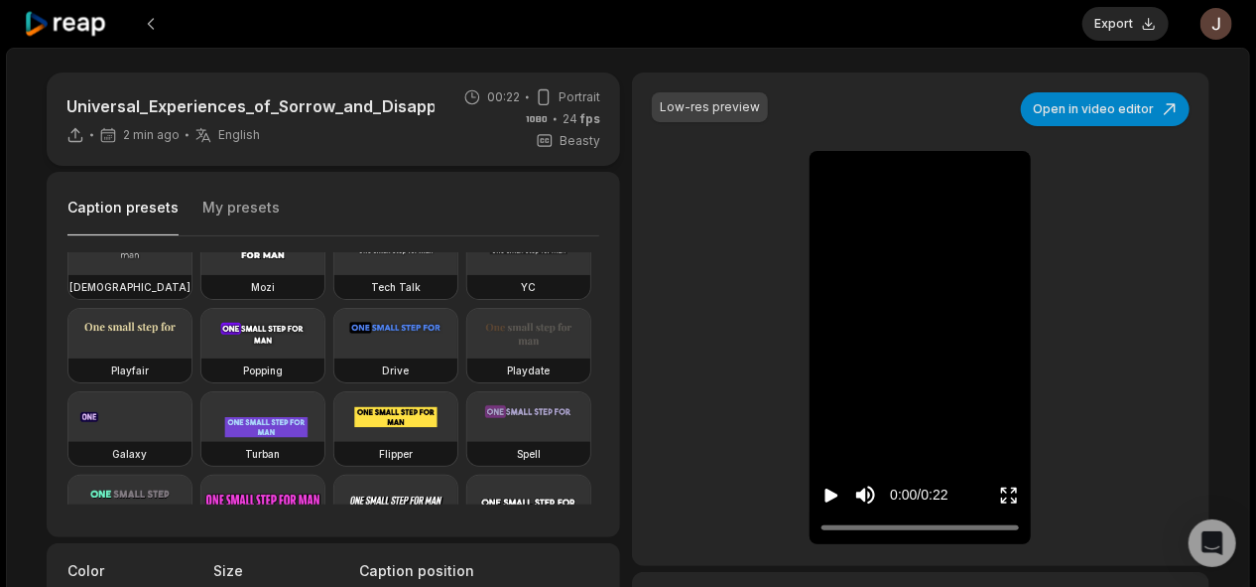
scroll to position [125, 0]
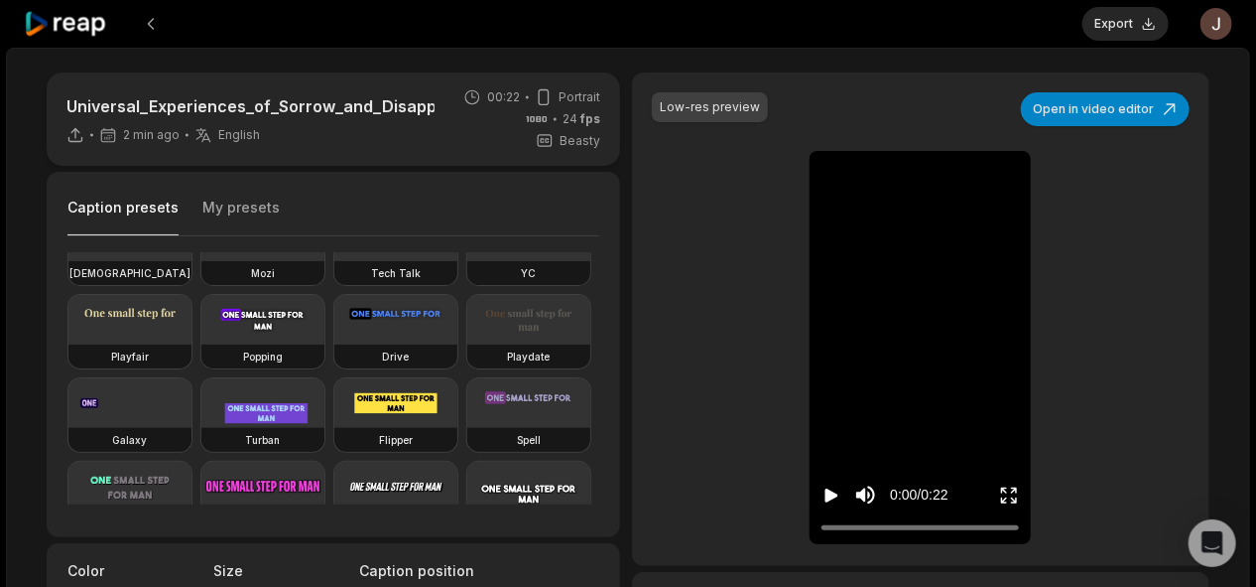
click at [201, 344] on video at bounding box center [262, 320] width 123 height 50
type input "**"
click at [1114, 21] on button "Export" at bounding box center [1126, 24] width 86 height 34
click at [1110, 28] on button "Download" at bounding box center [1115, 24] width 107 height 34
click at [149, 19] on button at bounding box center [151, 24] width 36 height 36
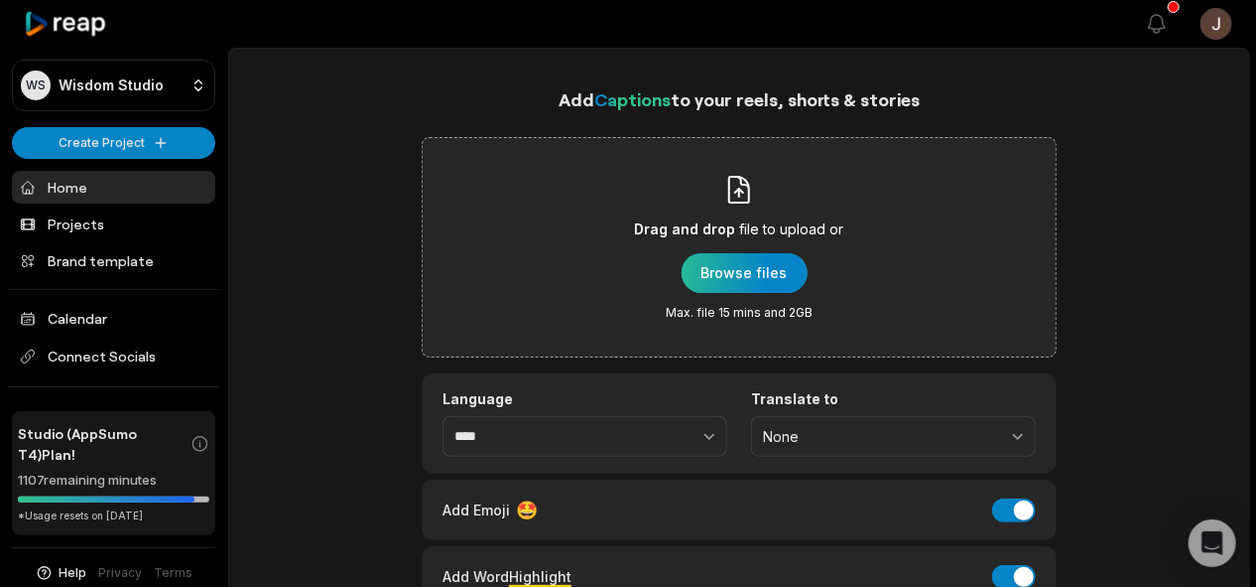
click at [750, 268] on div "button" at bounding box center [745, 273] width 126 height 40
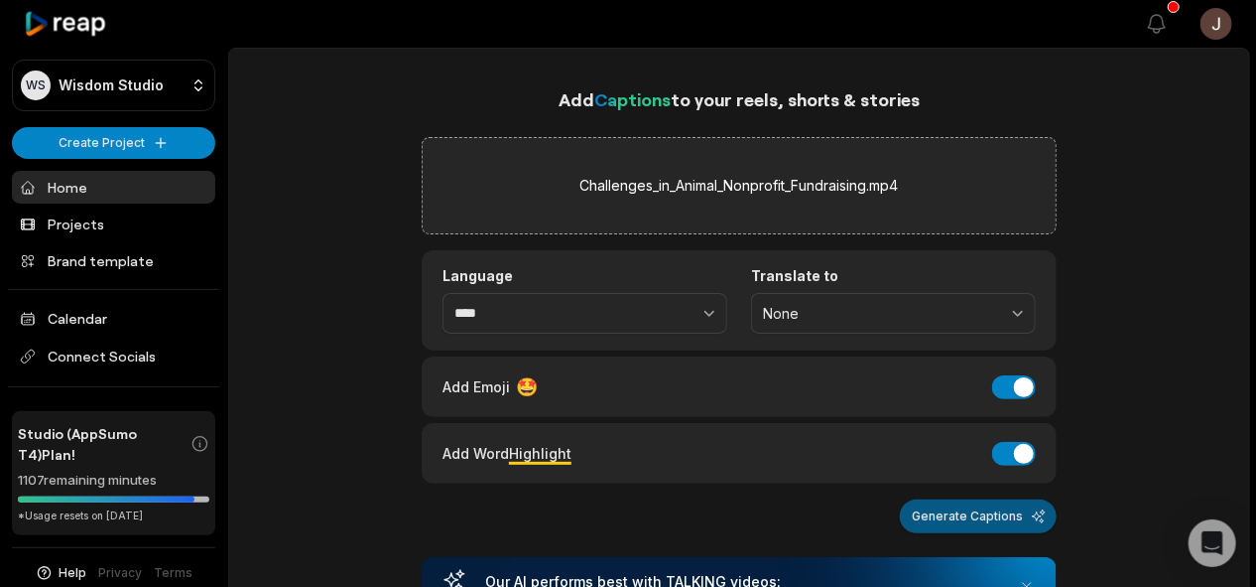
click at [946, 517] on button "Generate Captions" at bounding box center [978, 516] width 157 height 34
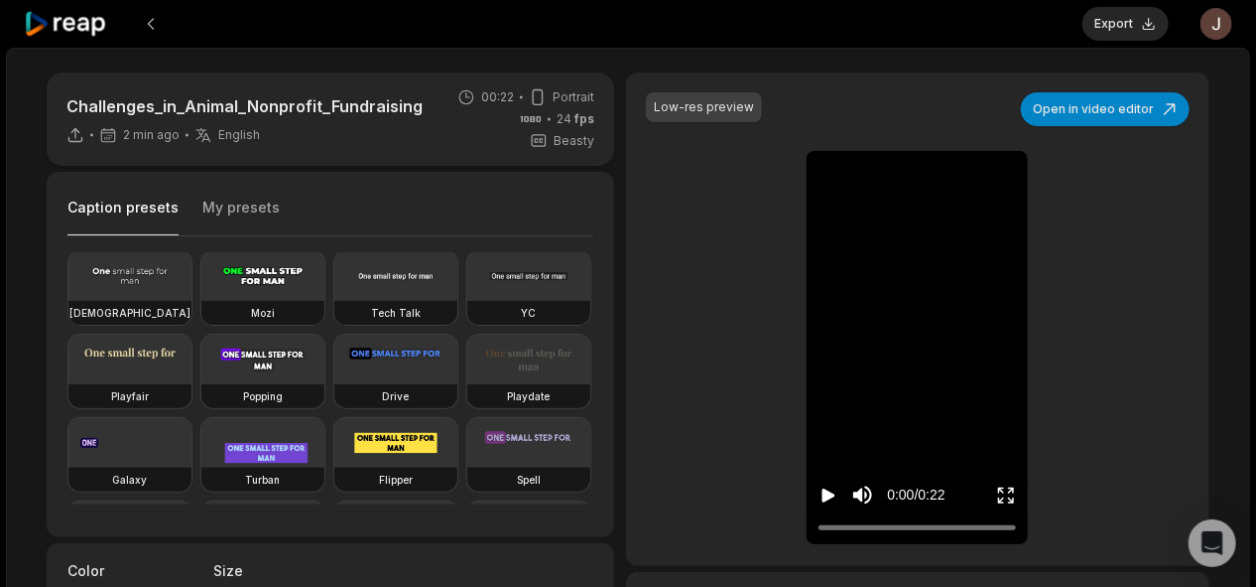
scroll to position [93, 0]
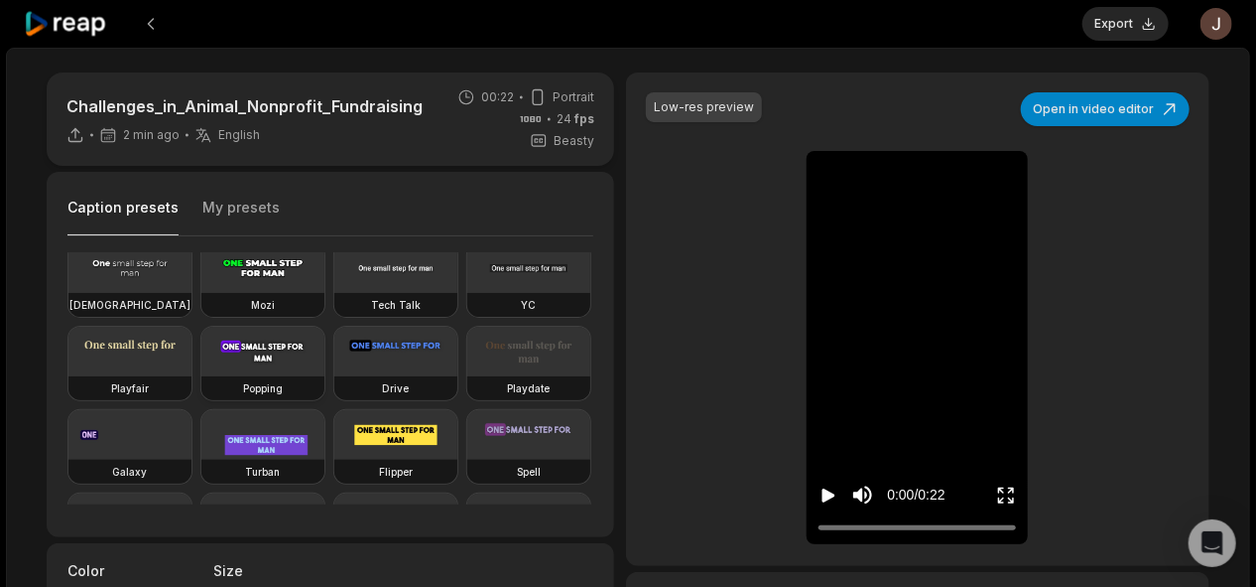
click at [201, 376] on video at bounding box center [262, 352] width 123 height 50
type input "**"
click at [1113, 24] on button "Export" at bounding box center [1126, 24] width 86 height 34
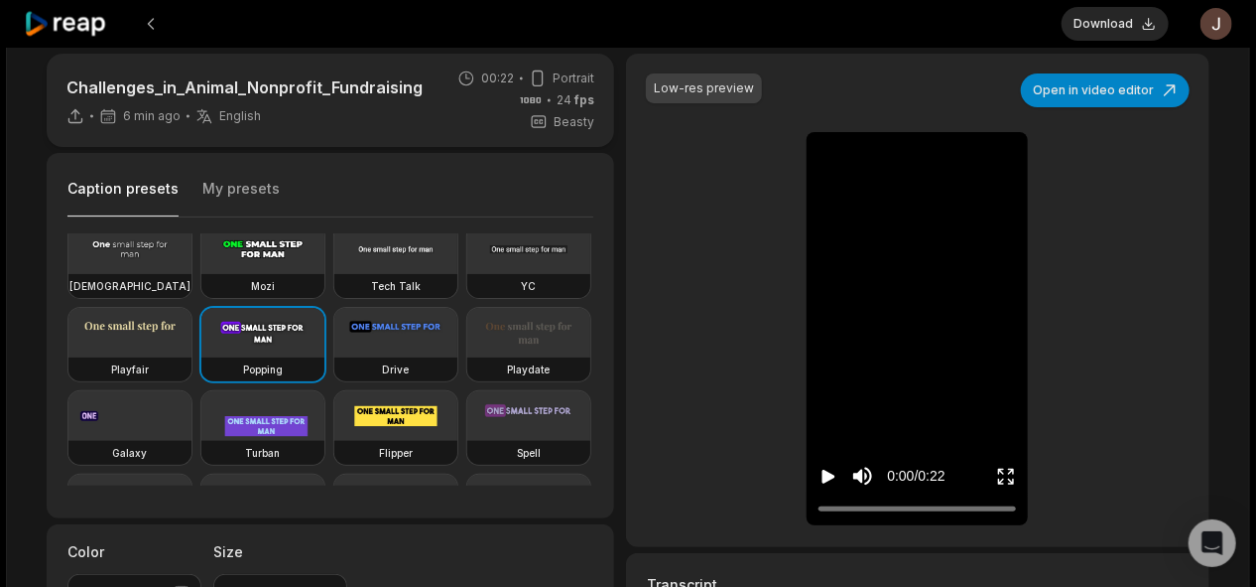
scroll to position [0, 0]
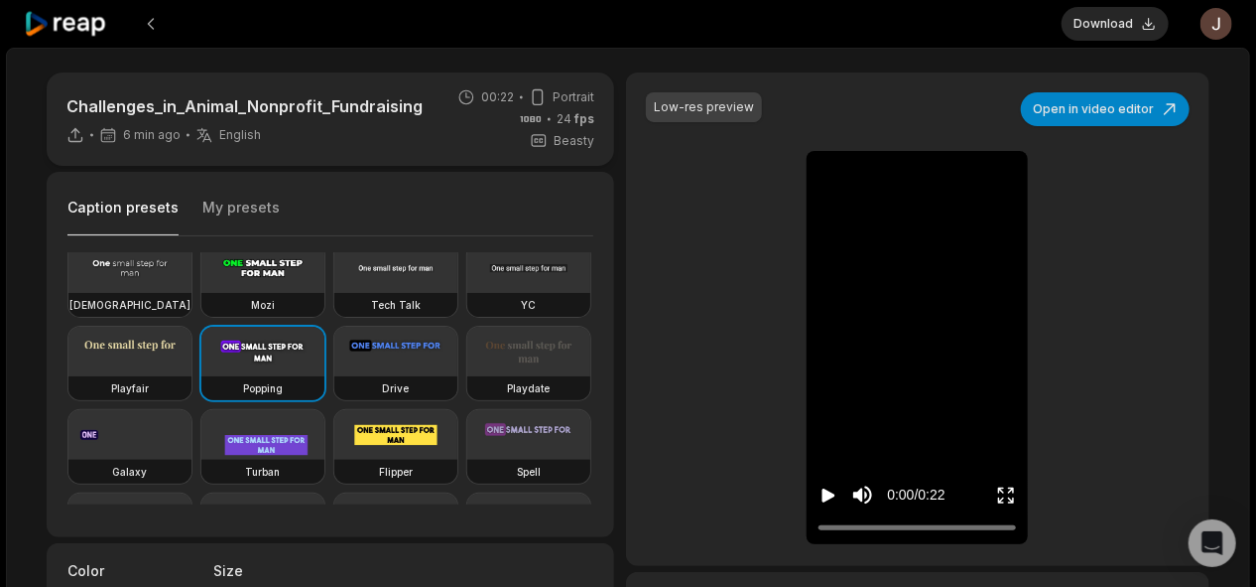
click at [941, 12] on div at bounding box center [543, 24] width 1038 height 48
click at [1129, 17] on button "Download" at bounding box center [1115, 24] width 107 height 34
click at [752, 46] on div at bounding box center [543, 24] width 1038 height 48
click at [147, 17] on button at bounding box center [151, 24] width 36 height 36
